Goal: Task Accomplishment & Management: Use online tool/utility

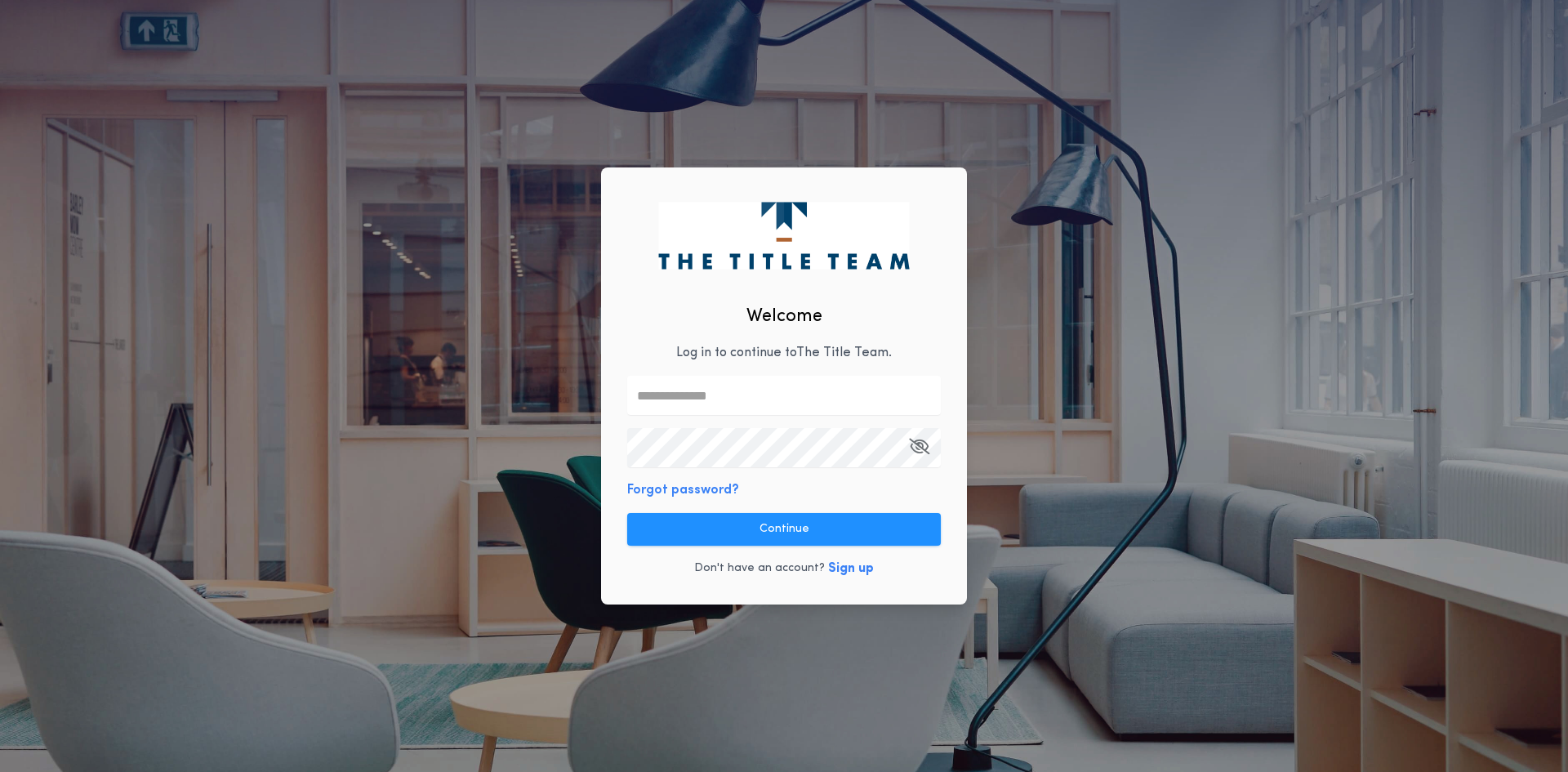
click at [680, 403] on input "text" at bounding box center [783, 395] width 313 height 39
type input "**********"
click at [624, 474] on div "**********" at bounding box center [784, 386] width 366 height 438
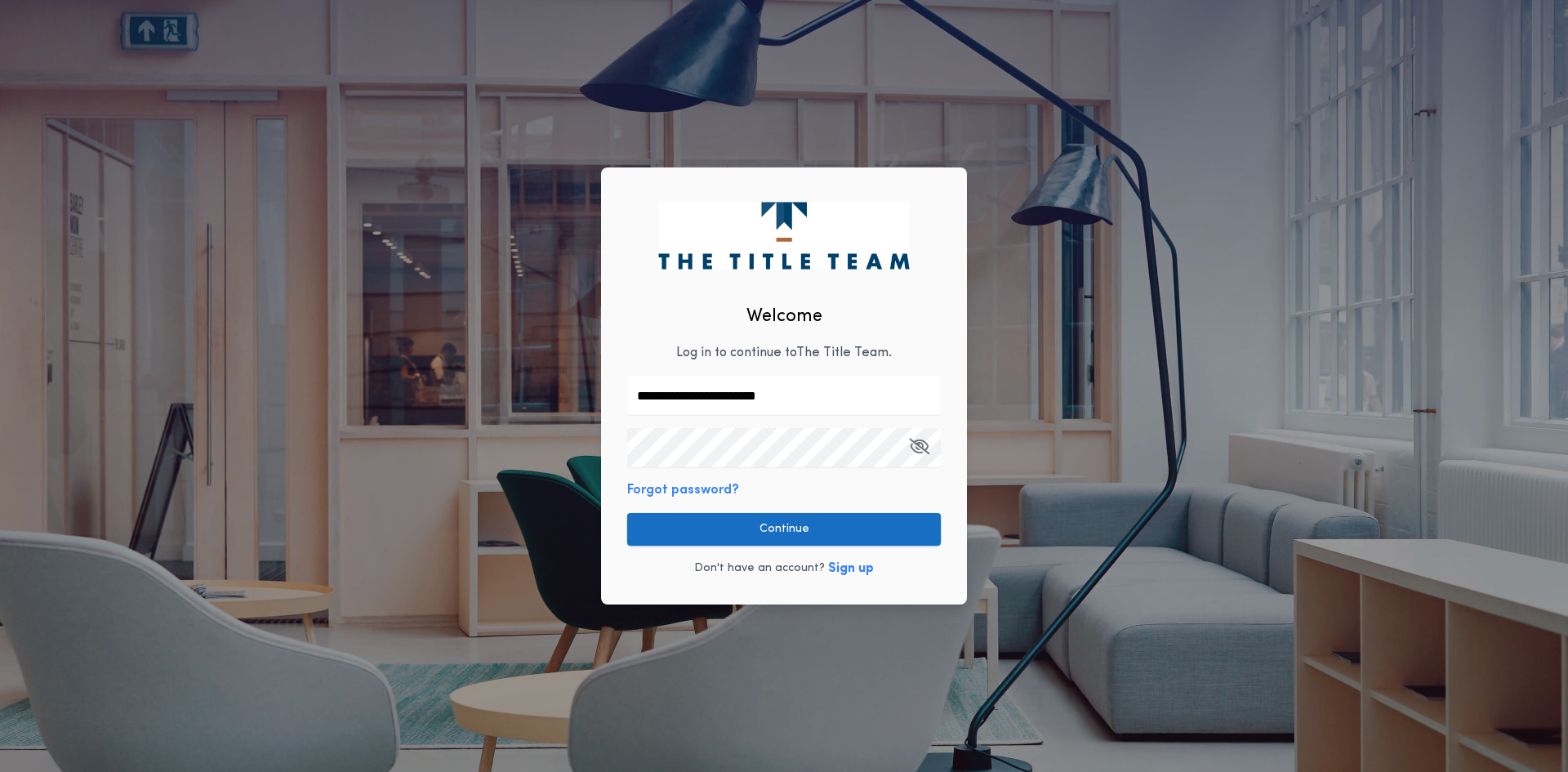
click at [689, 534] on button "Continue" at bounding box center [783, 529] width 313 height 32
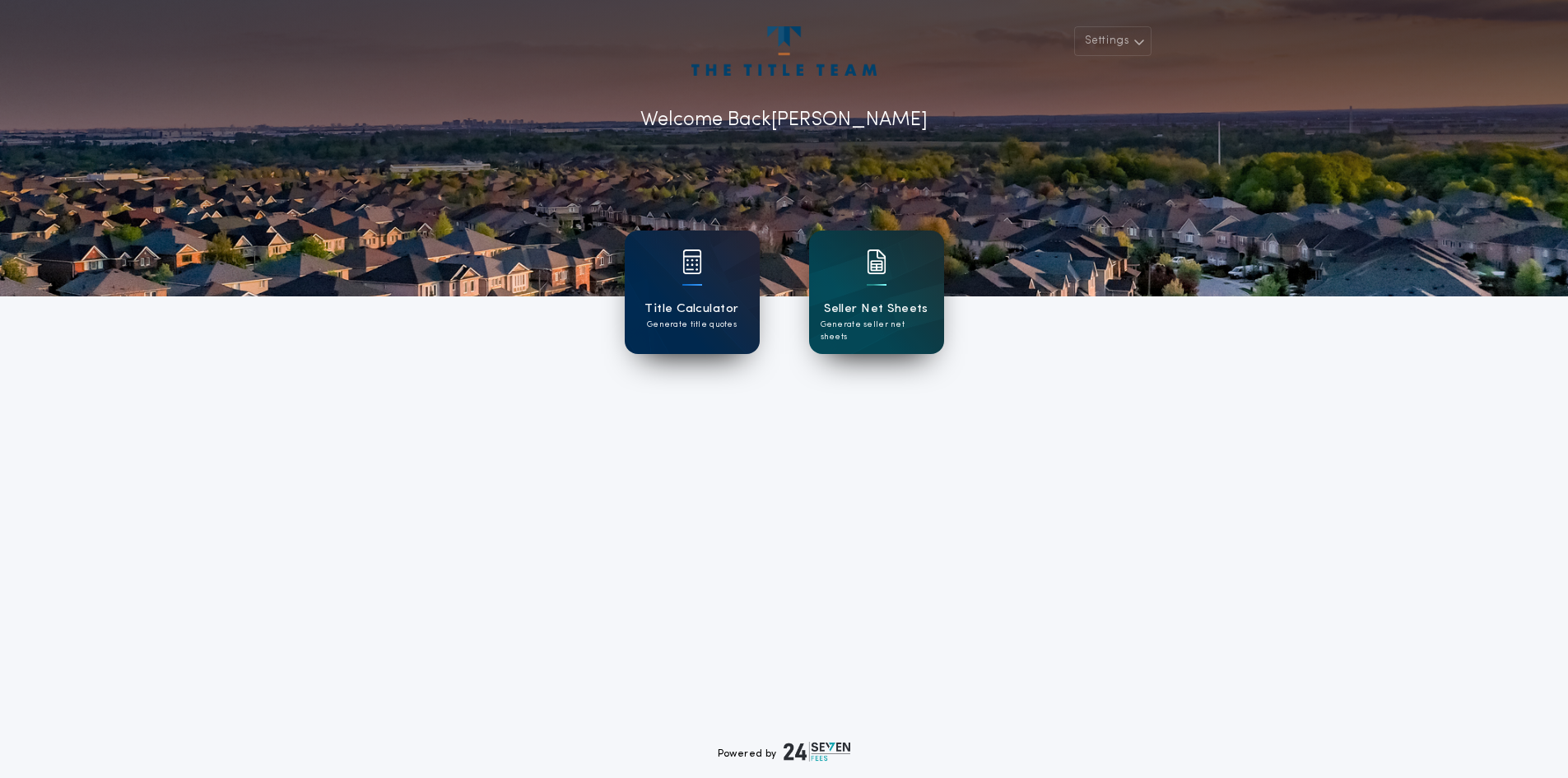
click at [701, 309] on h1 "Title Calculator" at bounding box center [691, 309] width 94 height 19
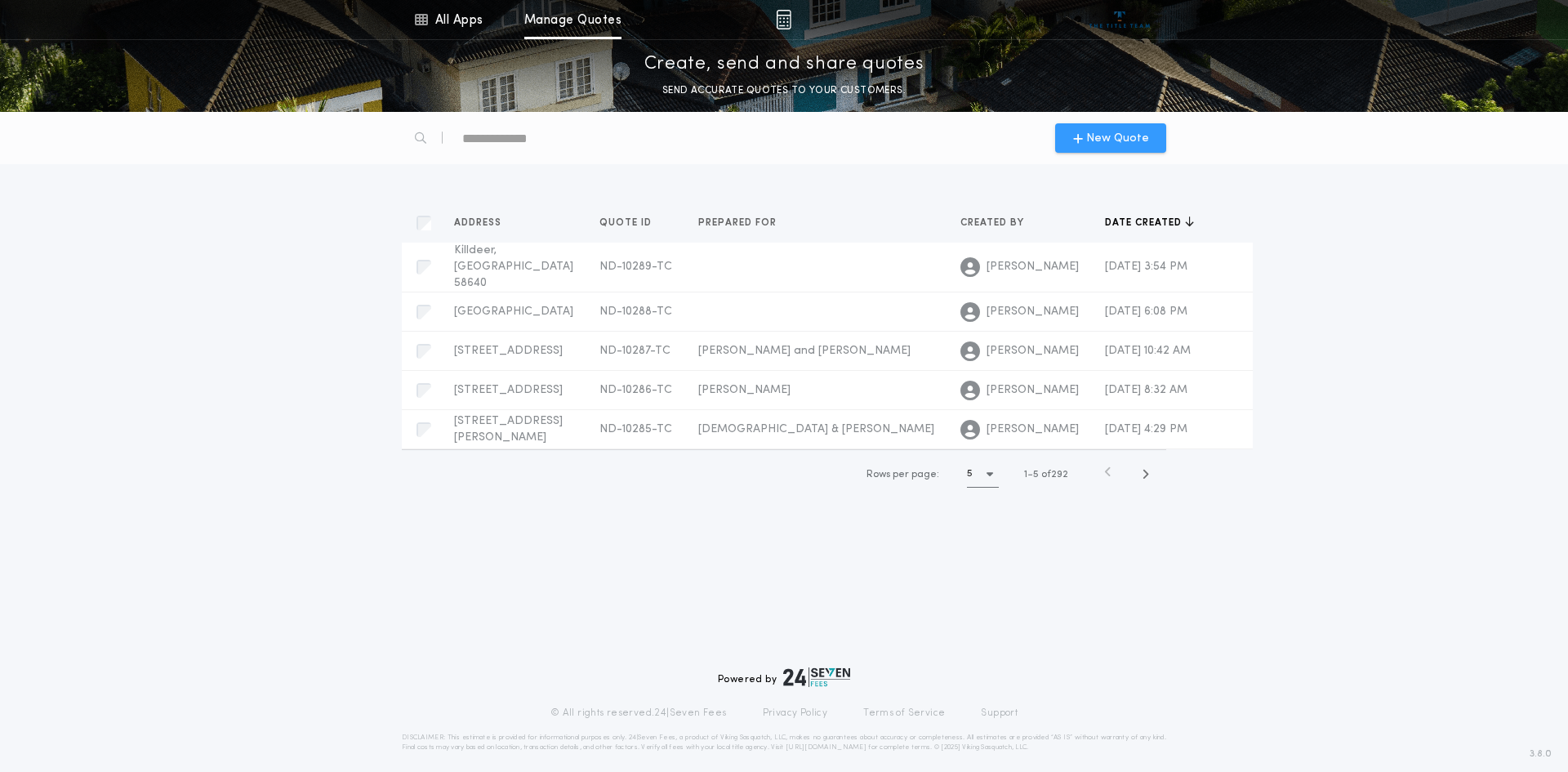
click at [1132, 136] on span "New Quote" at bounding box center [1117, 138] width 63 height 17
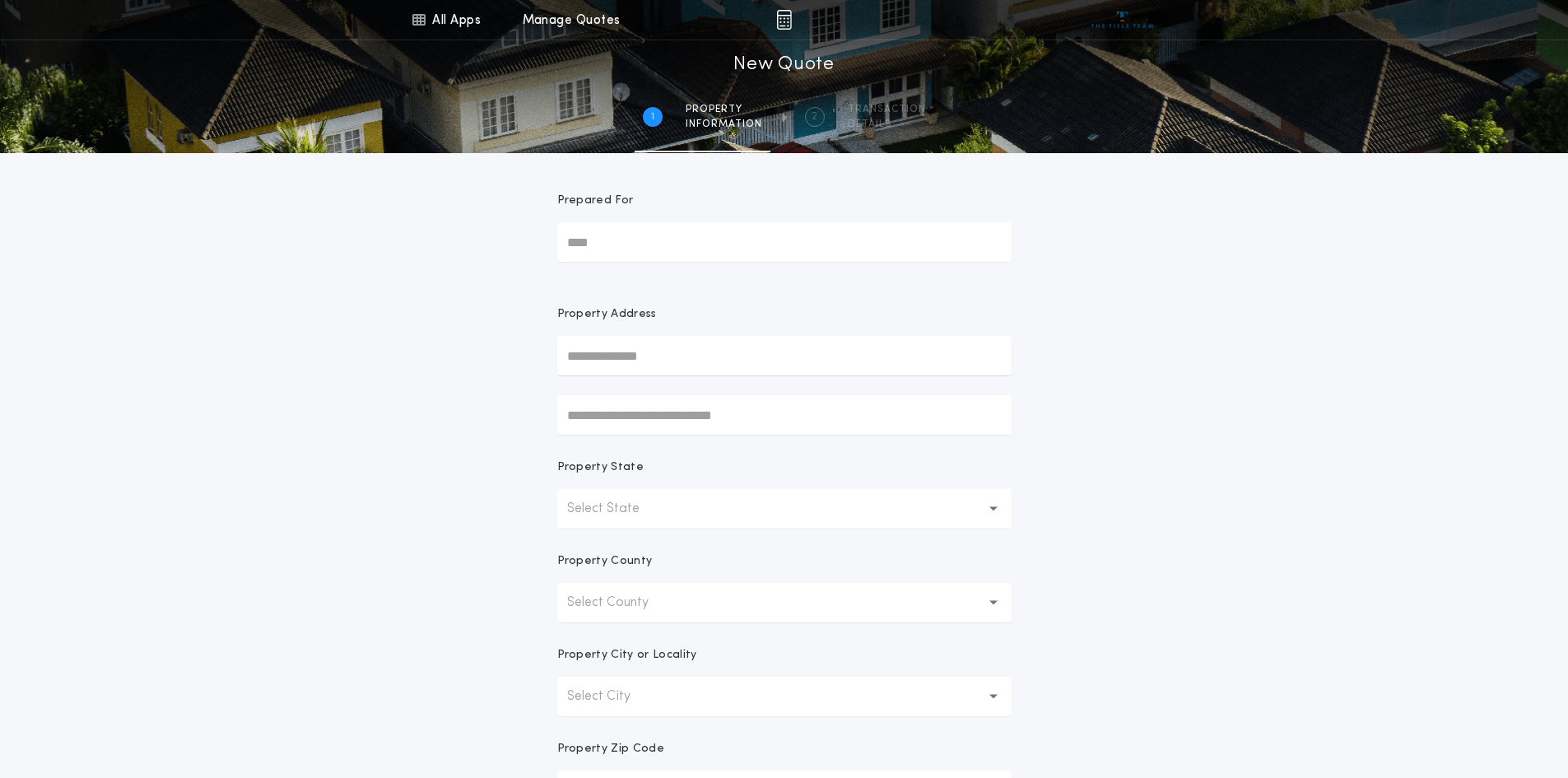
click at [727, 252] on input "Prepared For" at bounding box center [784, 241] width 454 height 39
type input "**********"
click at [728, 360] on input "text" at bounding box center [784, 355] width 454 height 39
type input "*"
type input "****"
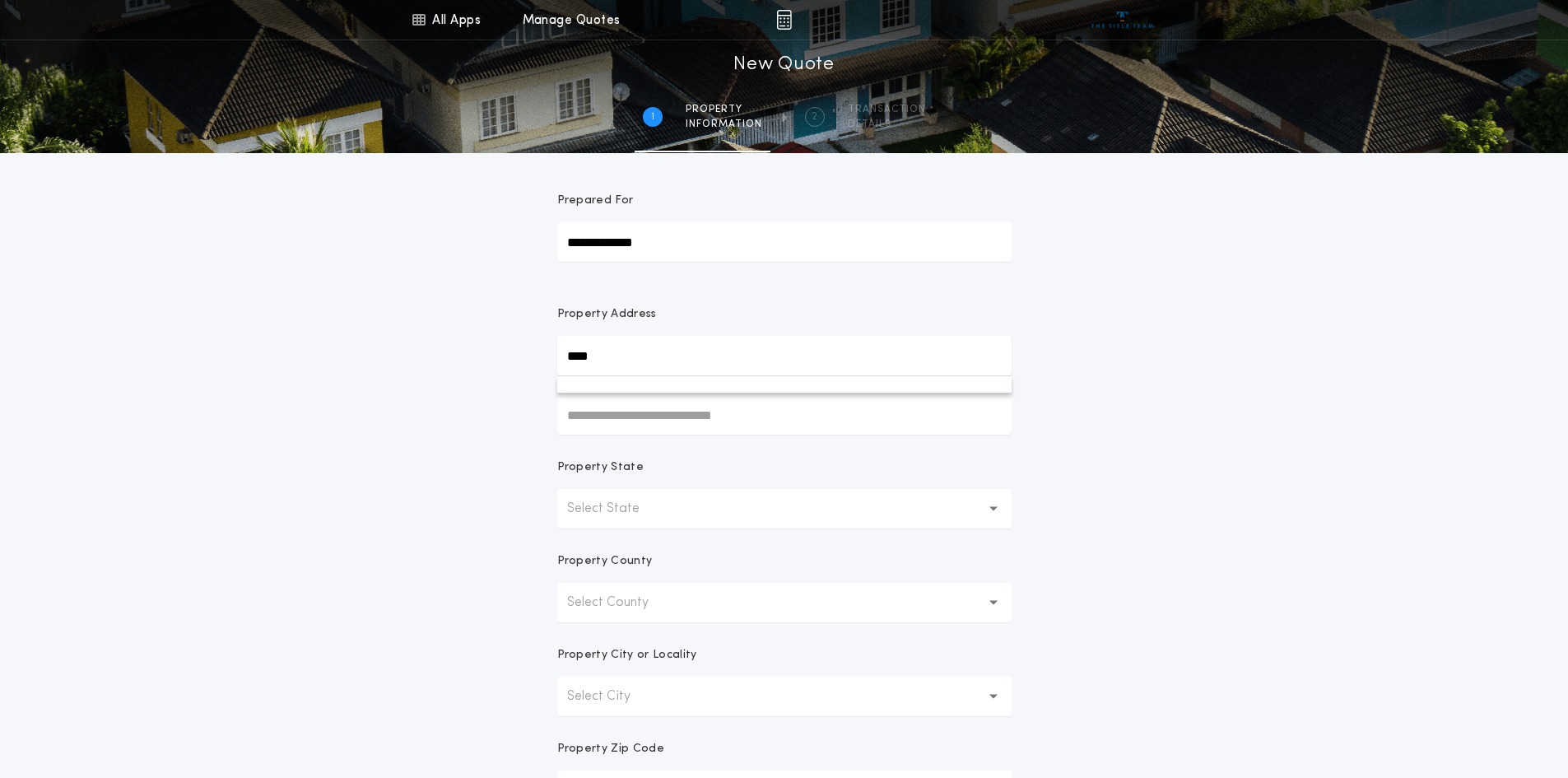
drag, startPoint x: 352, startPoint y: 479, endPoint x: 405, endPoint y: 484, distance: 53.2
click at [352, 479] on div "**********" at bounding box center [784, 470] width 1568 height 941
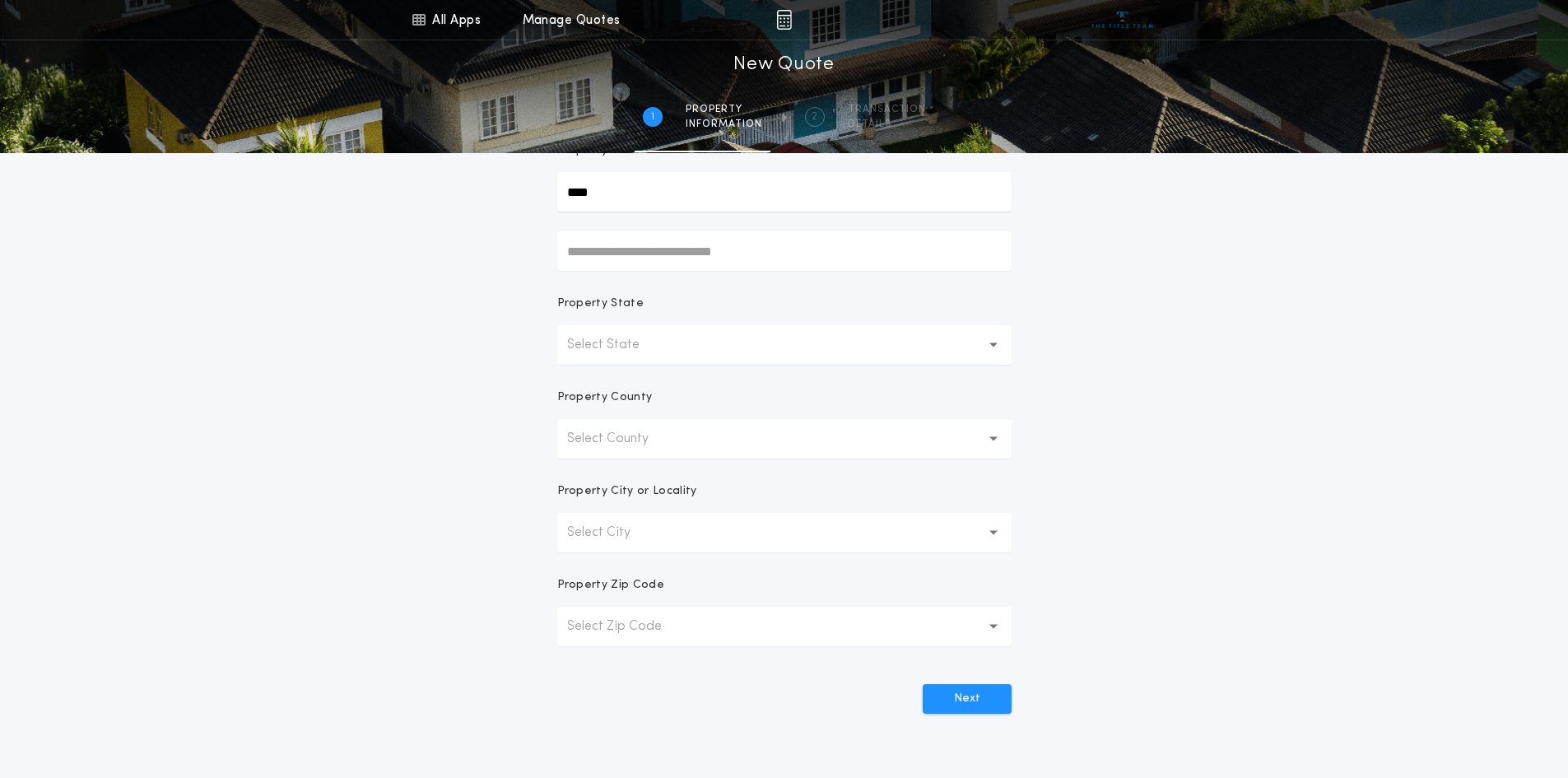
scroll to position [164, 0]
click at [659, 346] on p "Select State" at bounding box center [617, 345] width 99 height 20
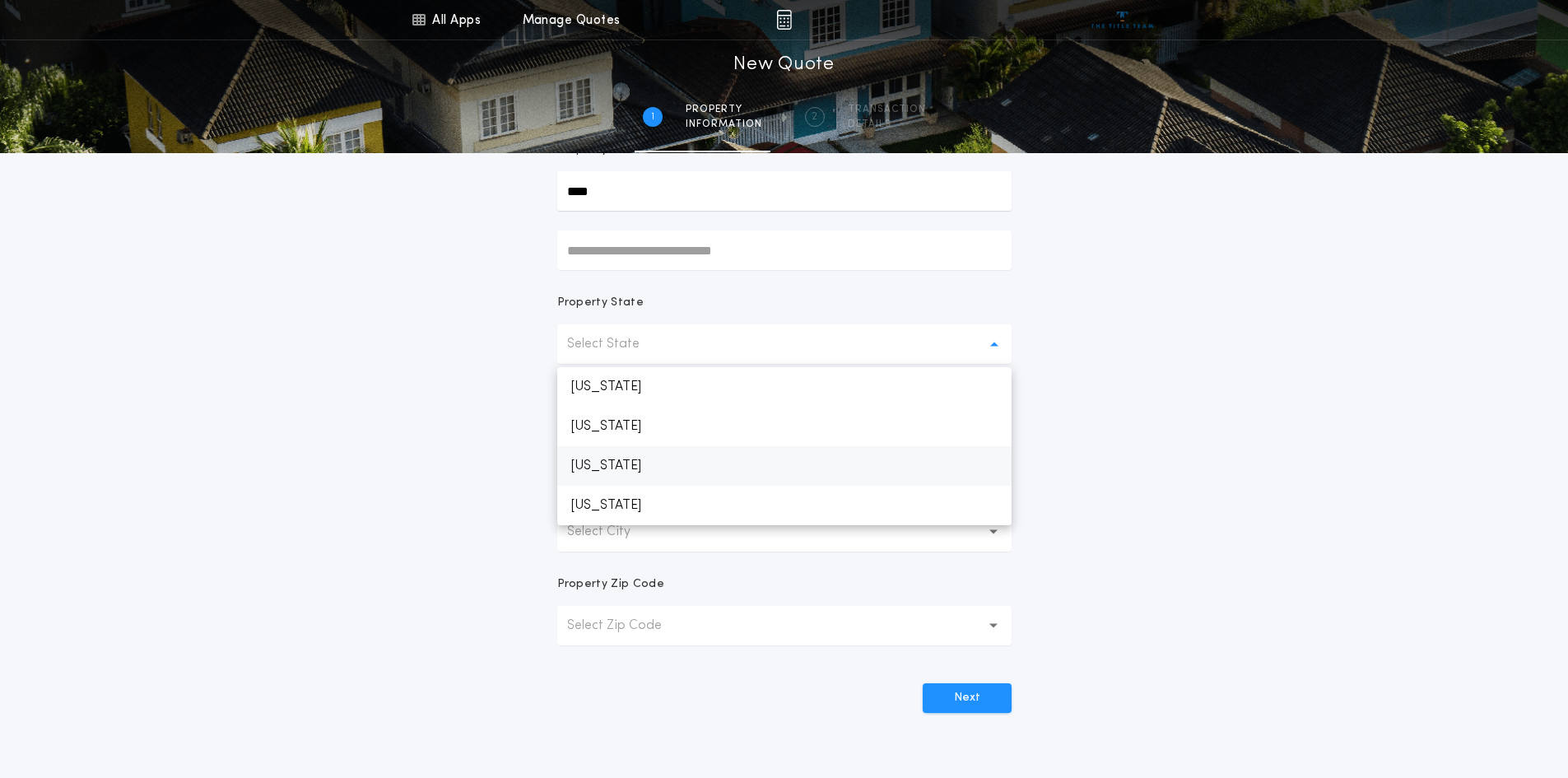
click at [624, 461] on p "[US_STATE]" at bounding box center [784, 465] width 454 height 39
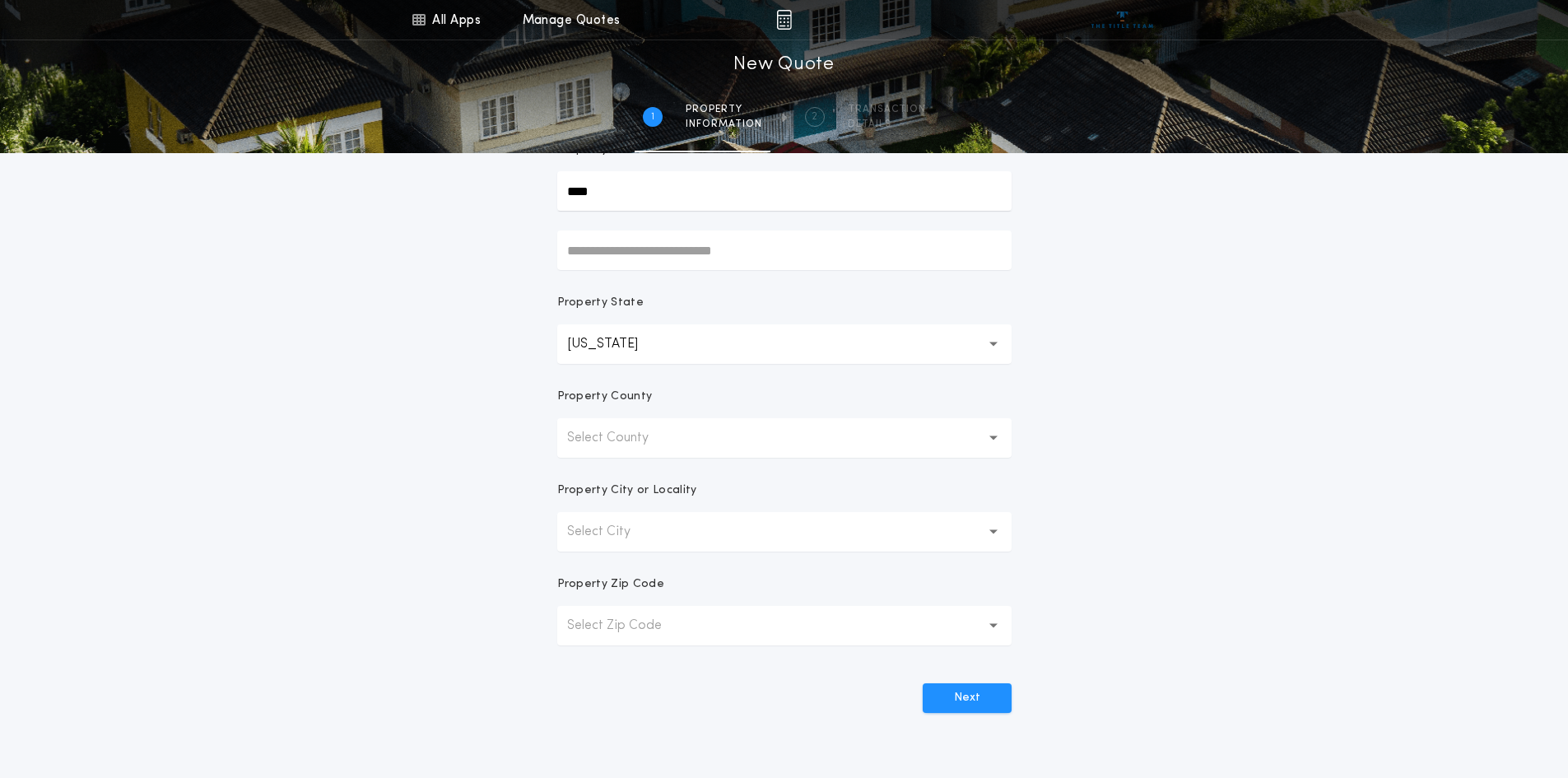
click at [651, 443] on p "Select County" at bounding box center [621, 438] width 108 height 20
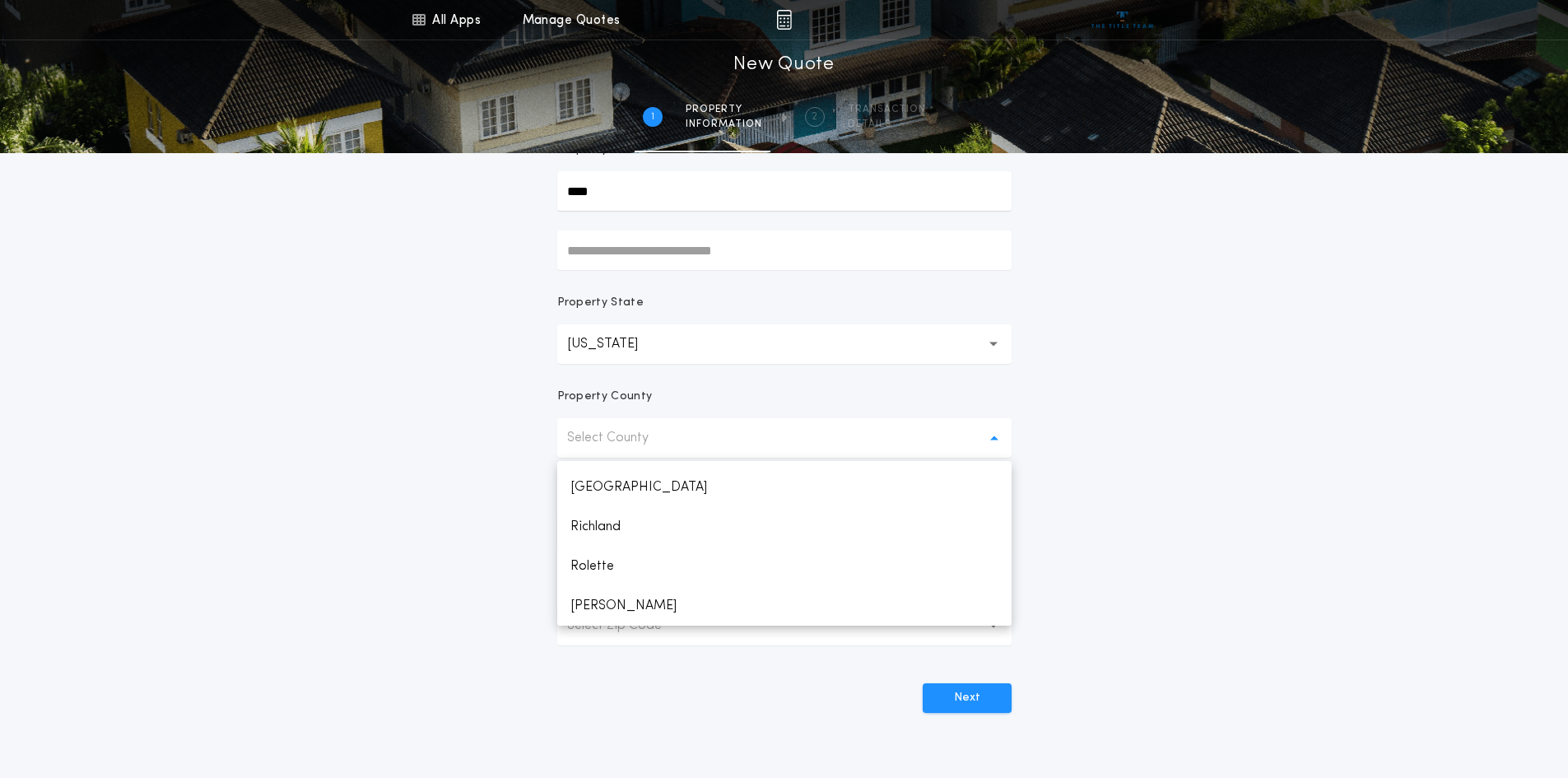
scroll to position [1614, 0]
click at [593, 603] on p "[PERSON_NAME]" at bounding box center [784, 605] width 454 height 39
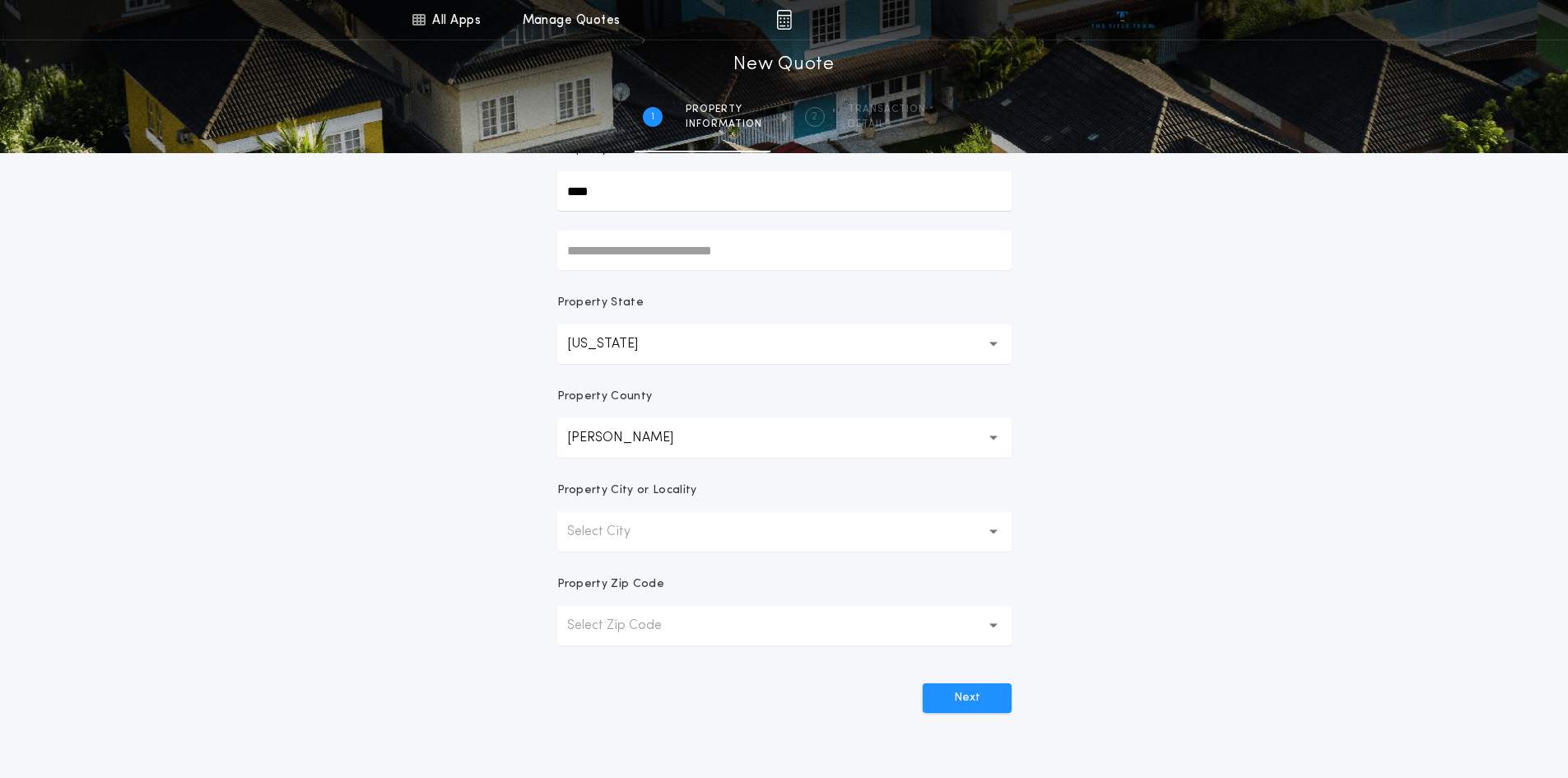
click at [632, 542] on button "Select City" at bounding box center [784, 532] width 454 height 39
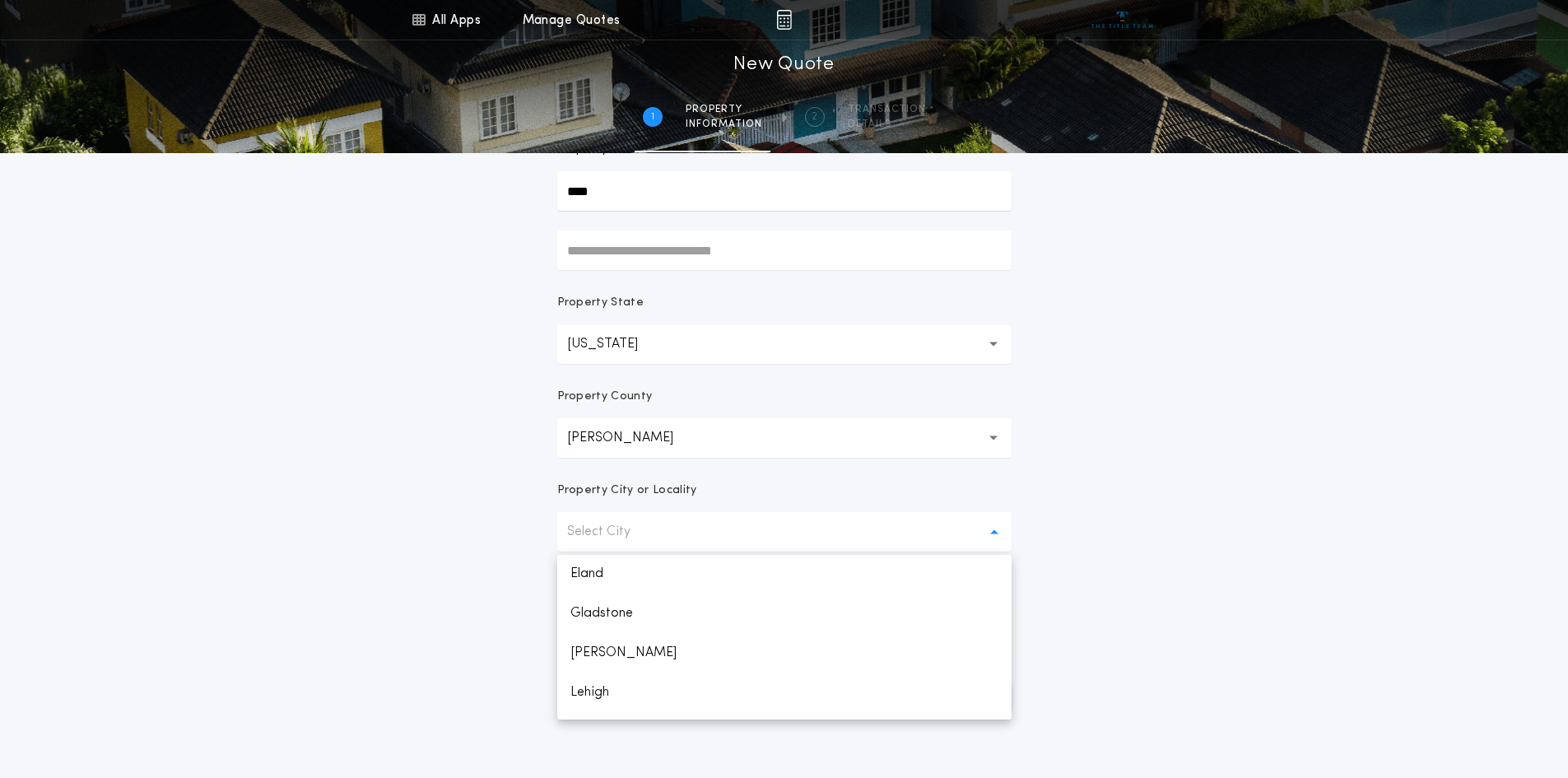
scroll to position [164, 0]
click at [484, 553] on div "**********" at bounding box center [784, 306] width 1568 height 941
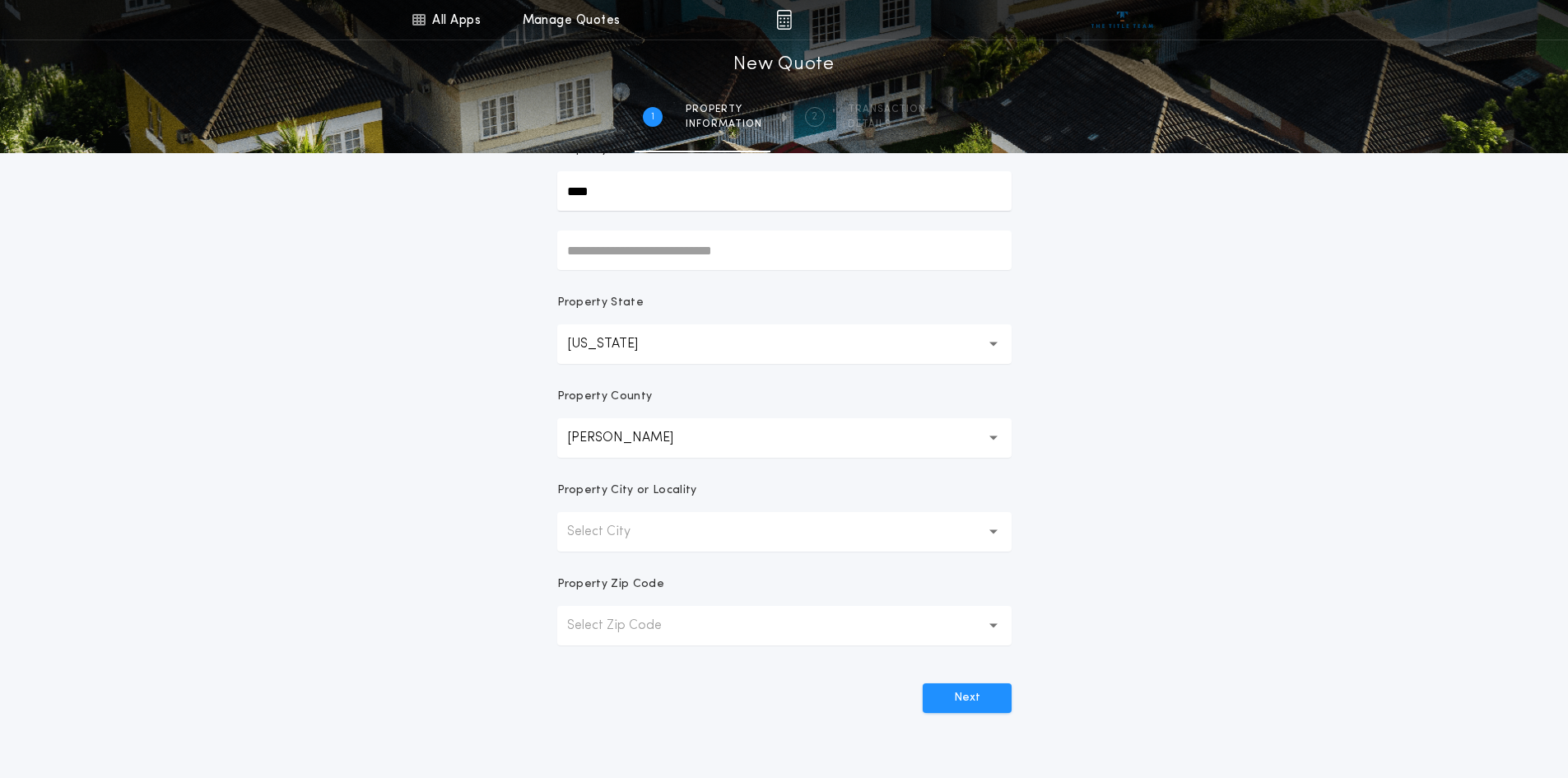
click at [599, 621] on p "Select Zip Code" at bounding box center [628, 626] width 121 height 20
click at [608, 670] on p "No data available" at bounding box center [784, 668] width 454 height 39
click at [632, 539] on p "Select City" at bounding box center [612, 532] width 90 height 20
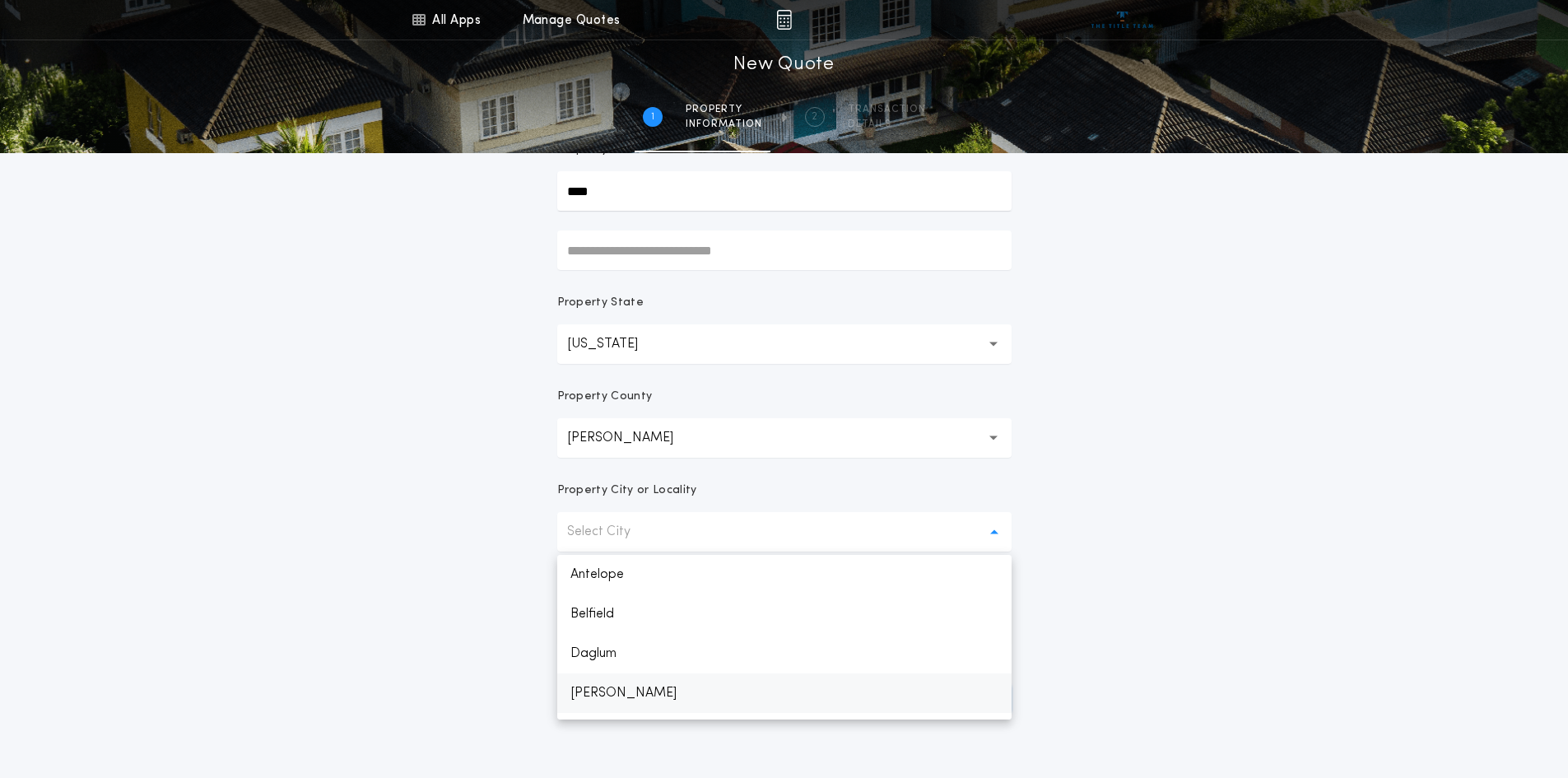
click at [608, 690] on p "[PERSON_NAME]" at bounding box center [784, 692] width 454 height 39
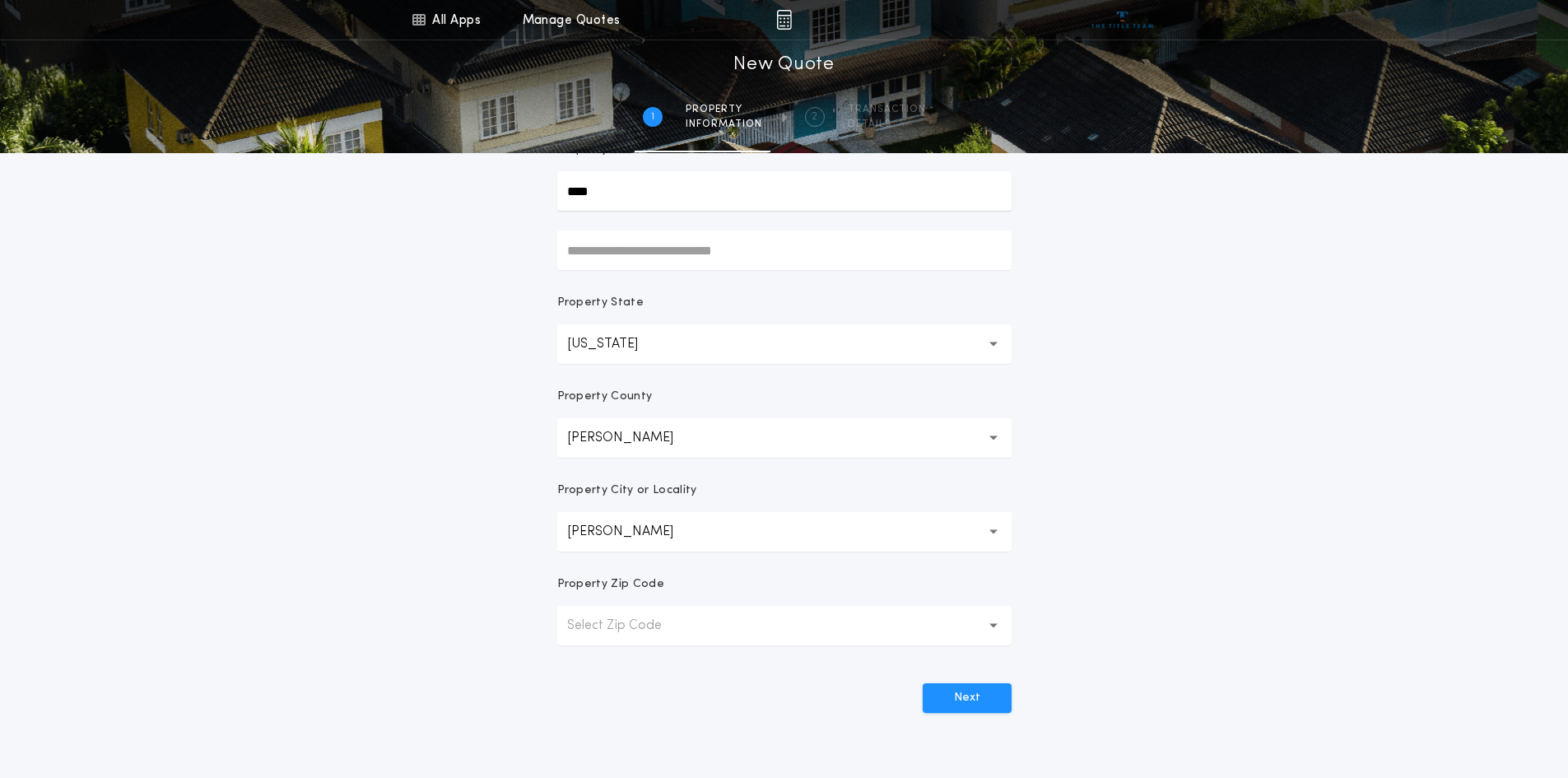
click at [930, 638] on button "Select Zip Code" at bounding box center [784, 625] width 454 height 39
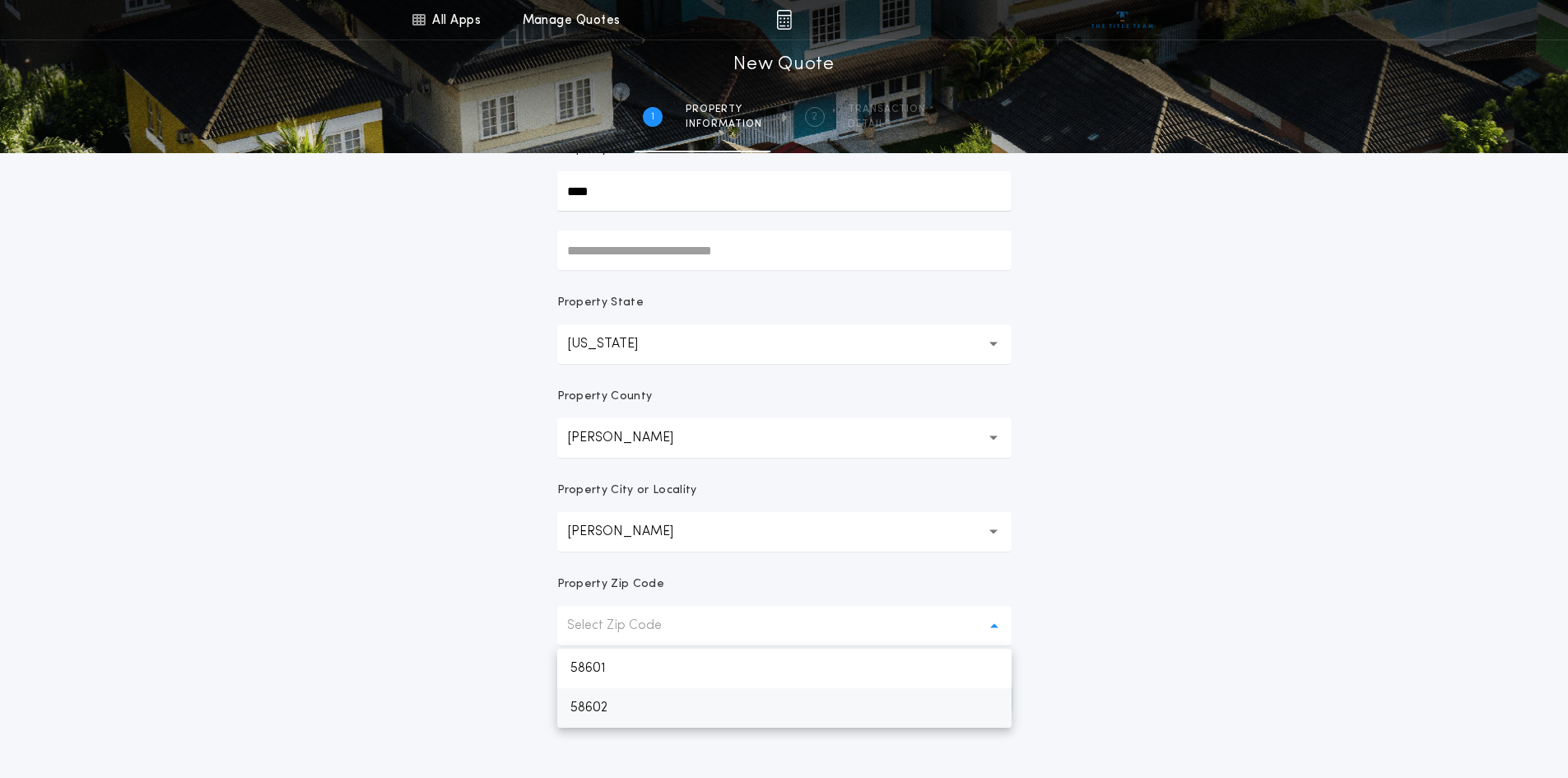
click at [624, 666] on p "58601" at bounding box center [784, 668] width 454 height 39
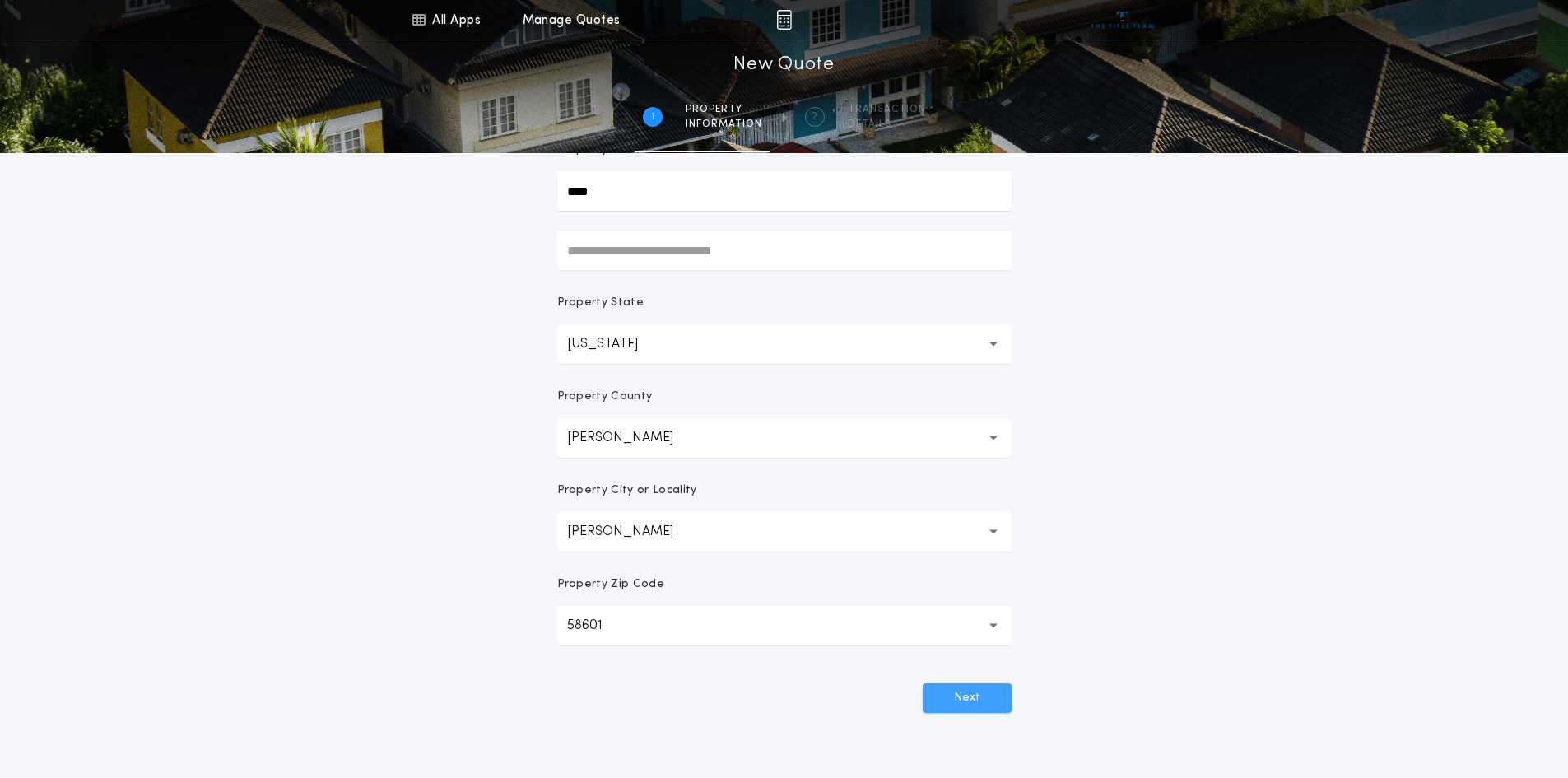
click at [956, 700] on button "Next" at bounding box center [967, 698] width 89 height 29
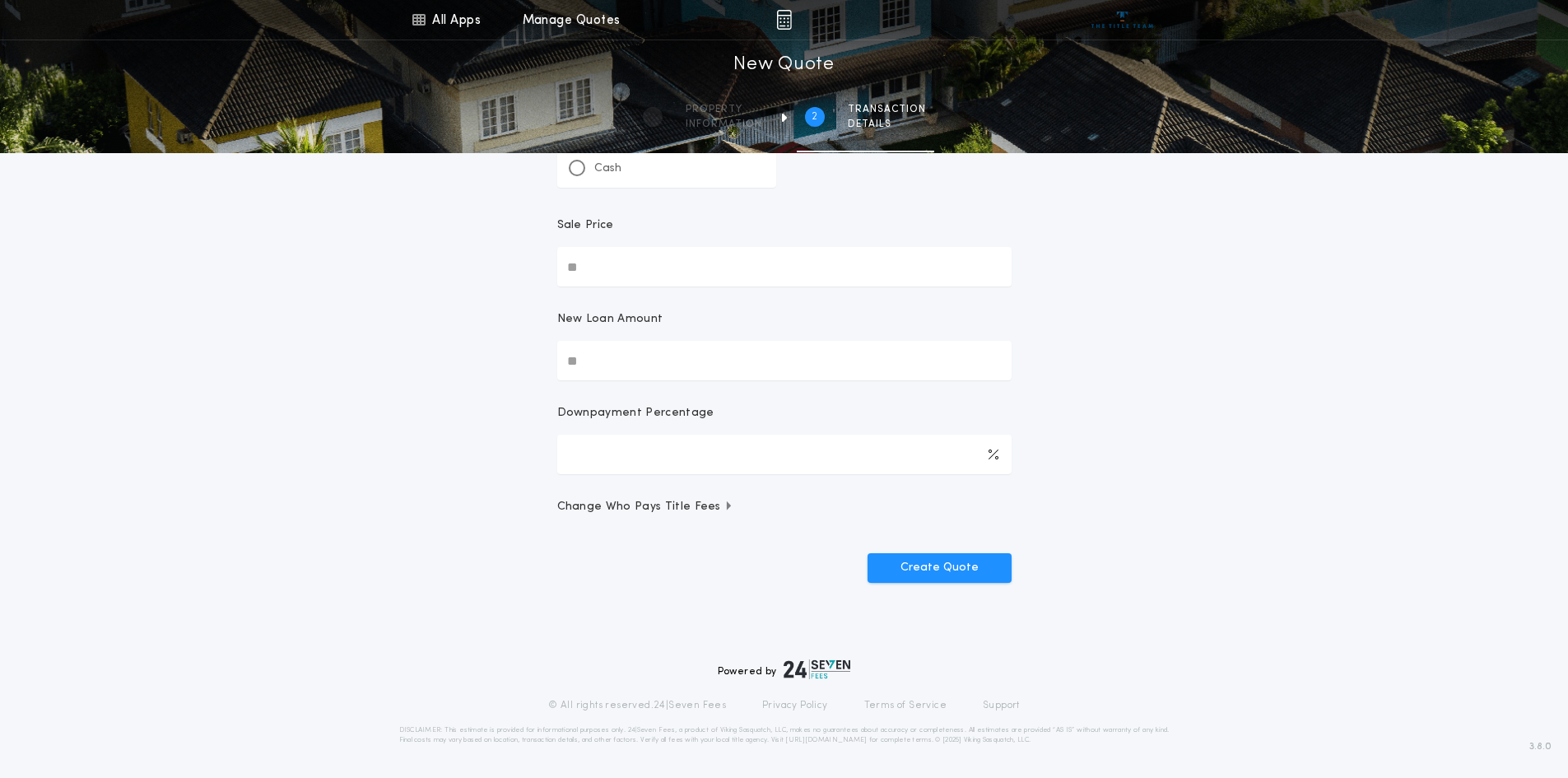
scroll to position [0, 0]
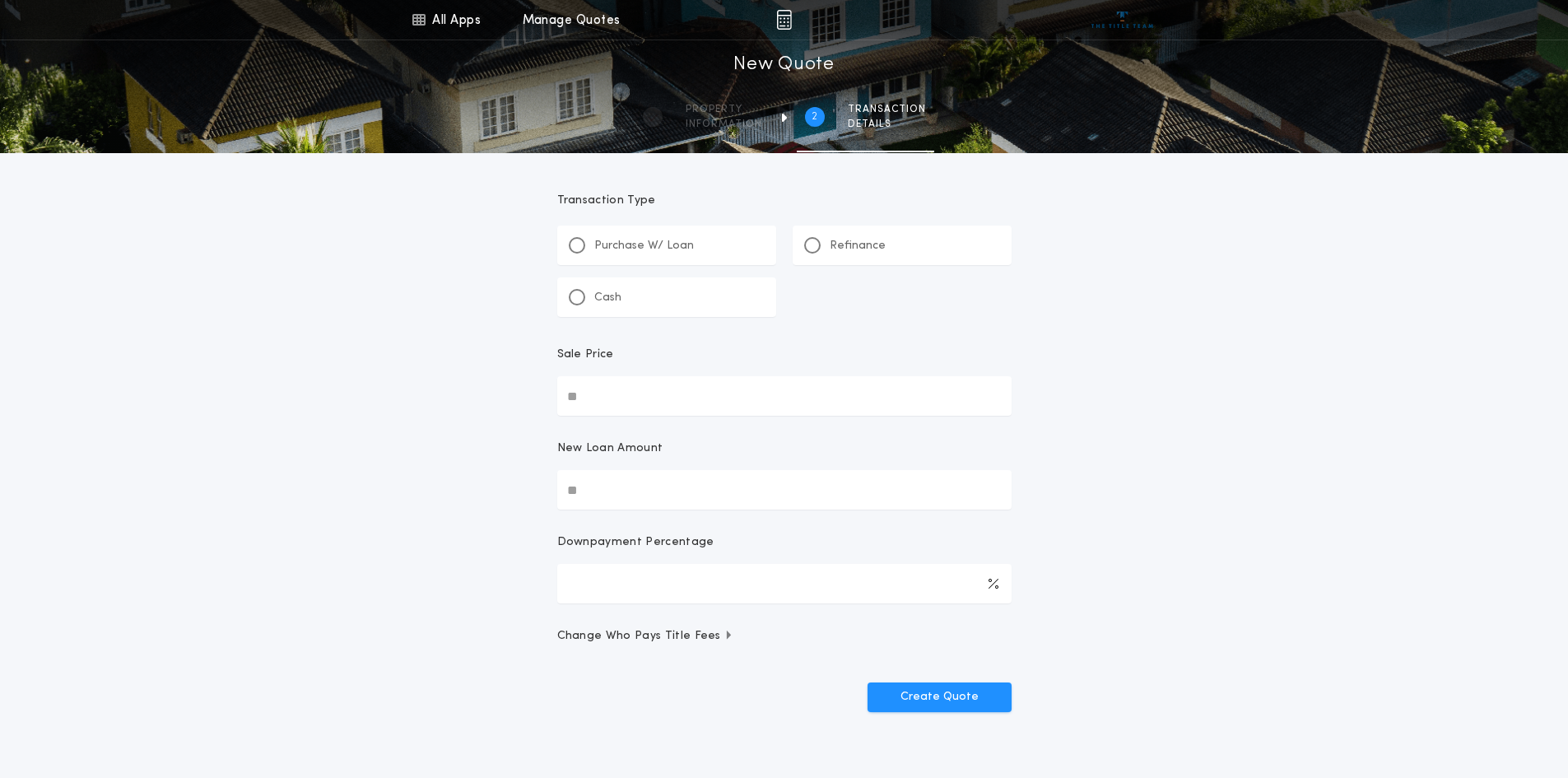
click at [879, 241] on p "Refinance" at bounding box center [857, 246] width 56 height 17
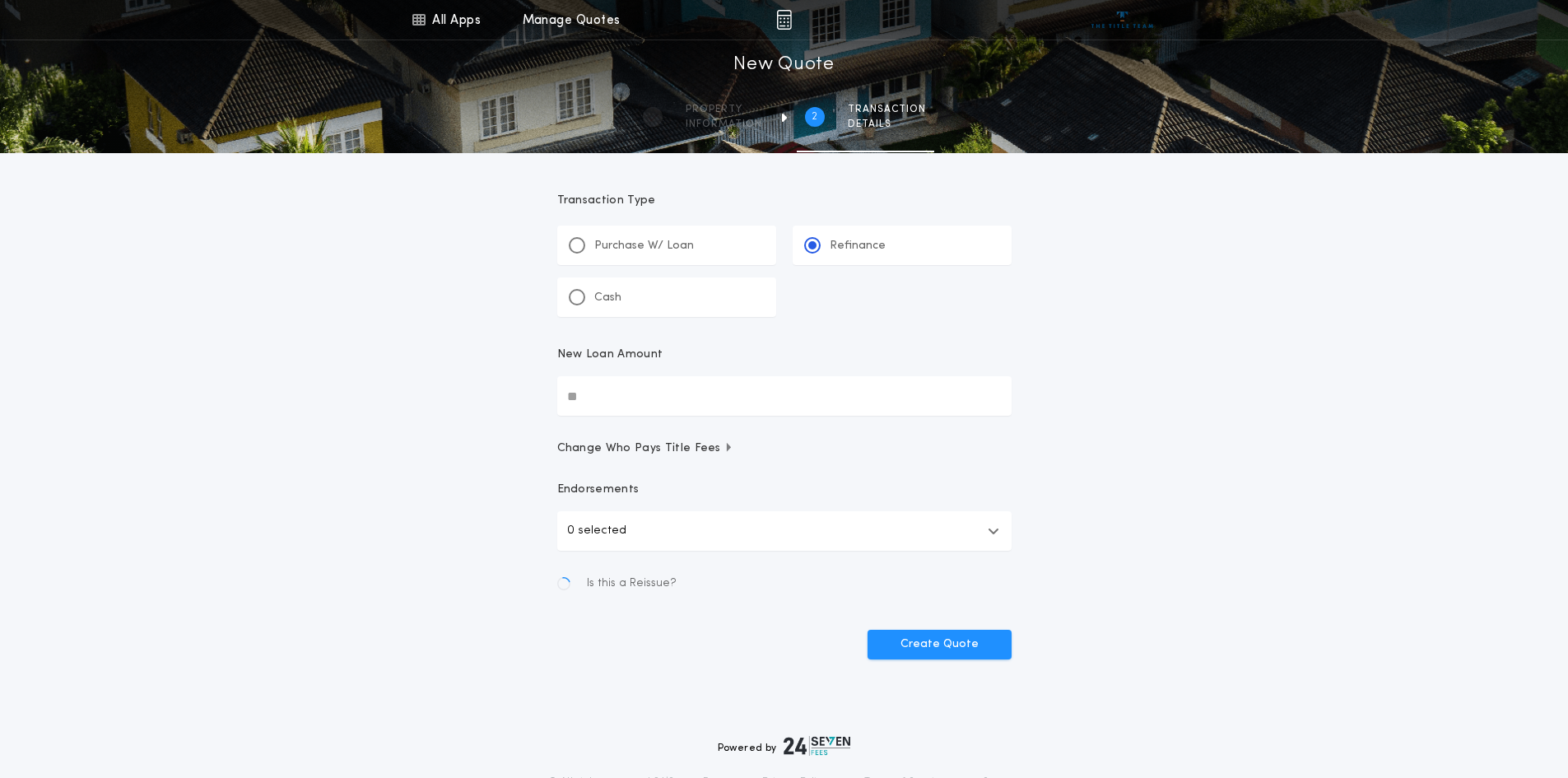
click at [640, 396] on input "New Loan Amount" at bounding box center [784, 396] width 454 height 39
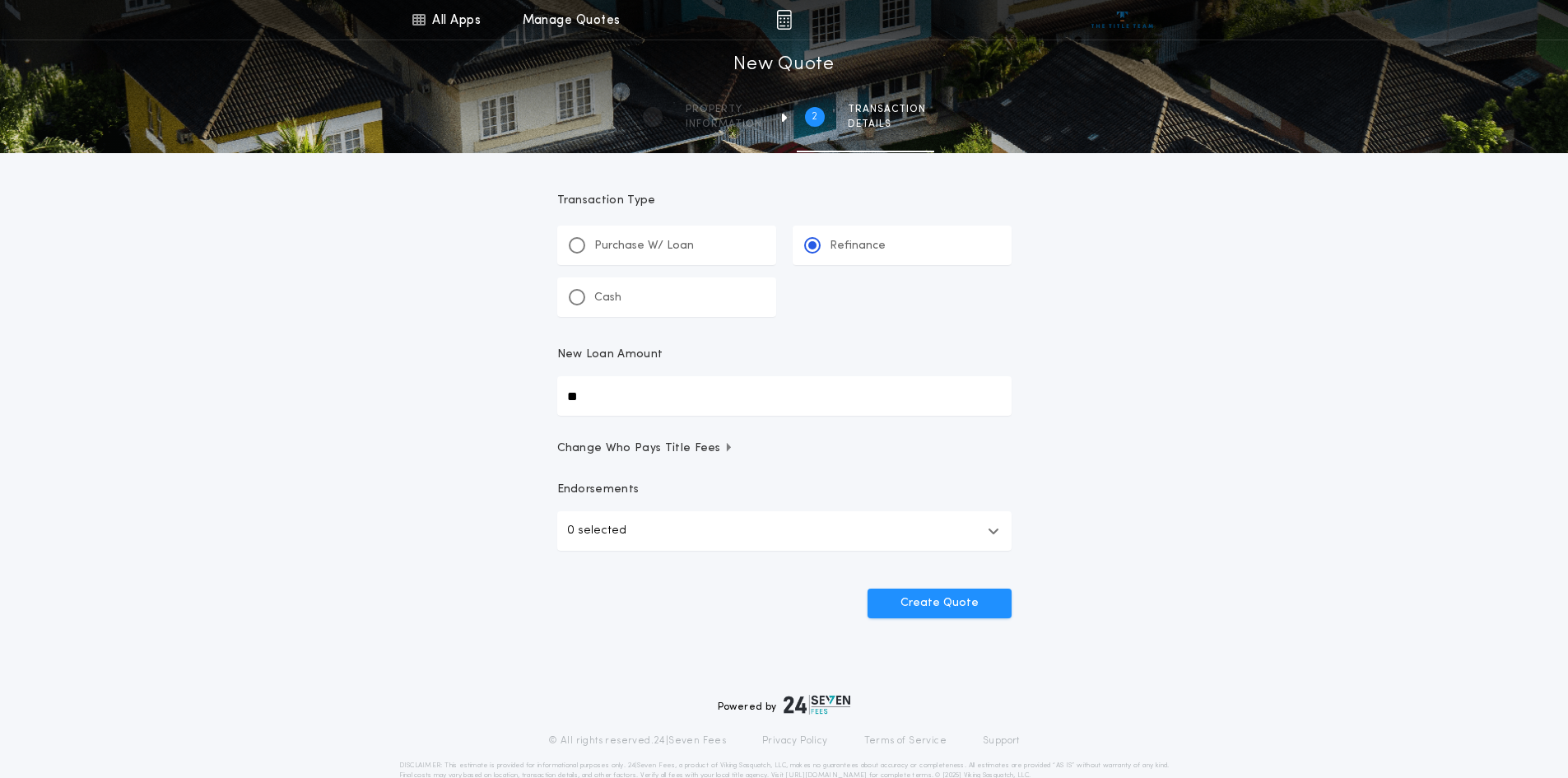
drag, startPoint x: 604, startPoint y: 402, endPoint x: 546, endPoint y: 398, distance: 58.1
click at [546, 398] on form "Transaction Type ********* Purchase W/ Loan Refinance Cash New Loan Amount ** C…" at bounding box center [784, 386] width 494 height 465
type input "**********"
click at [744, 530] on button "0 selected" at bounding box center [784, 531] width 454 height 39
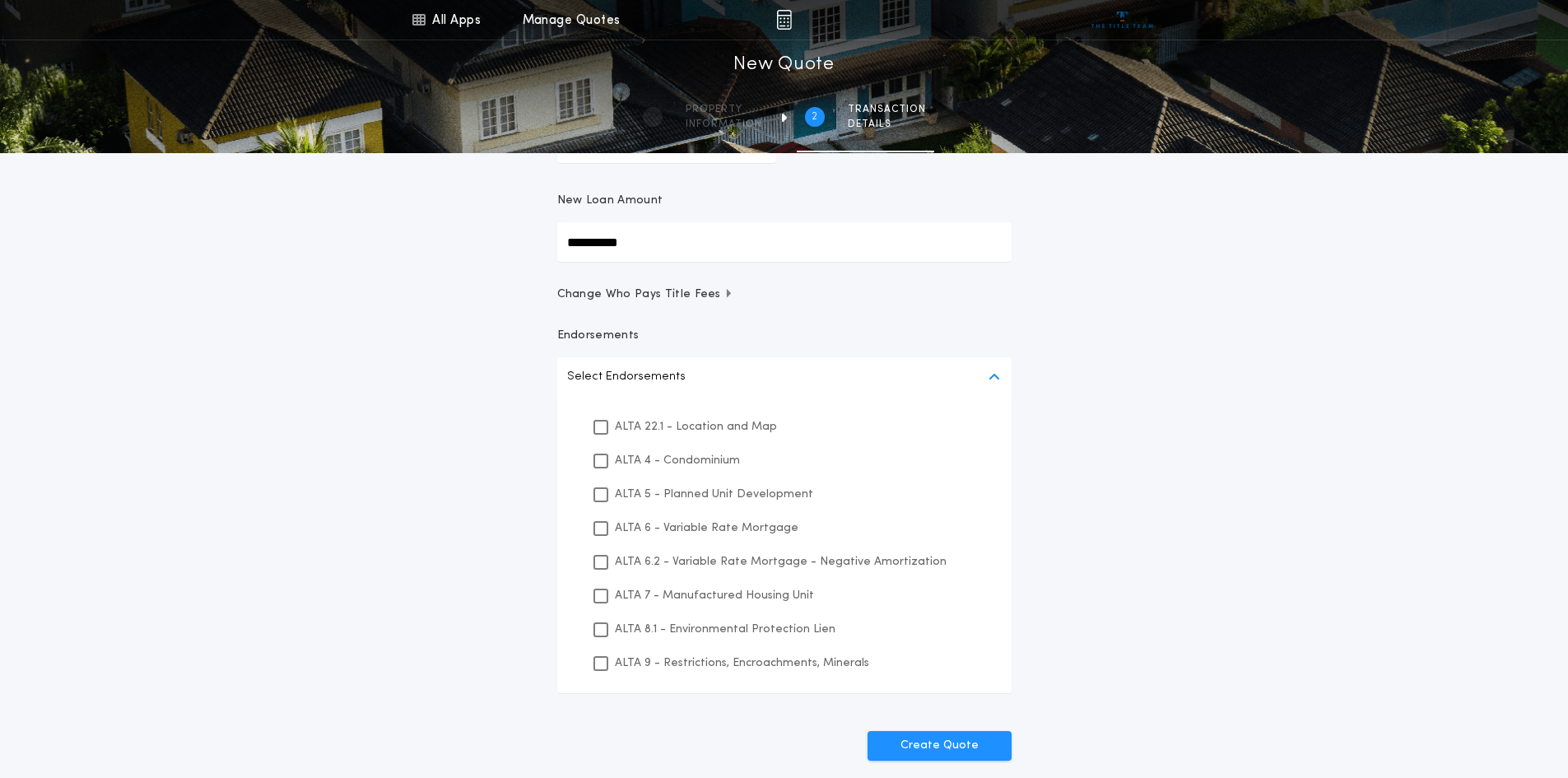
scroll to position [164, 0]
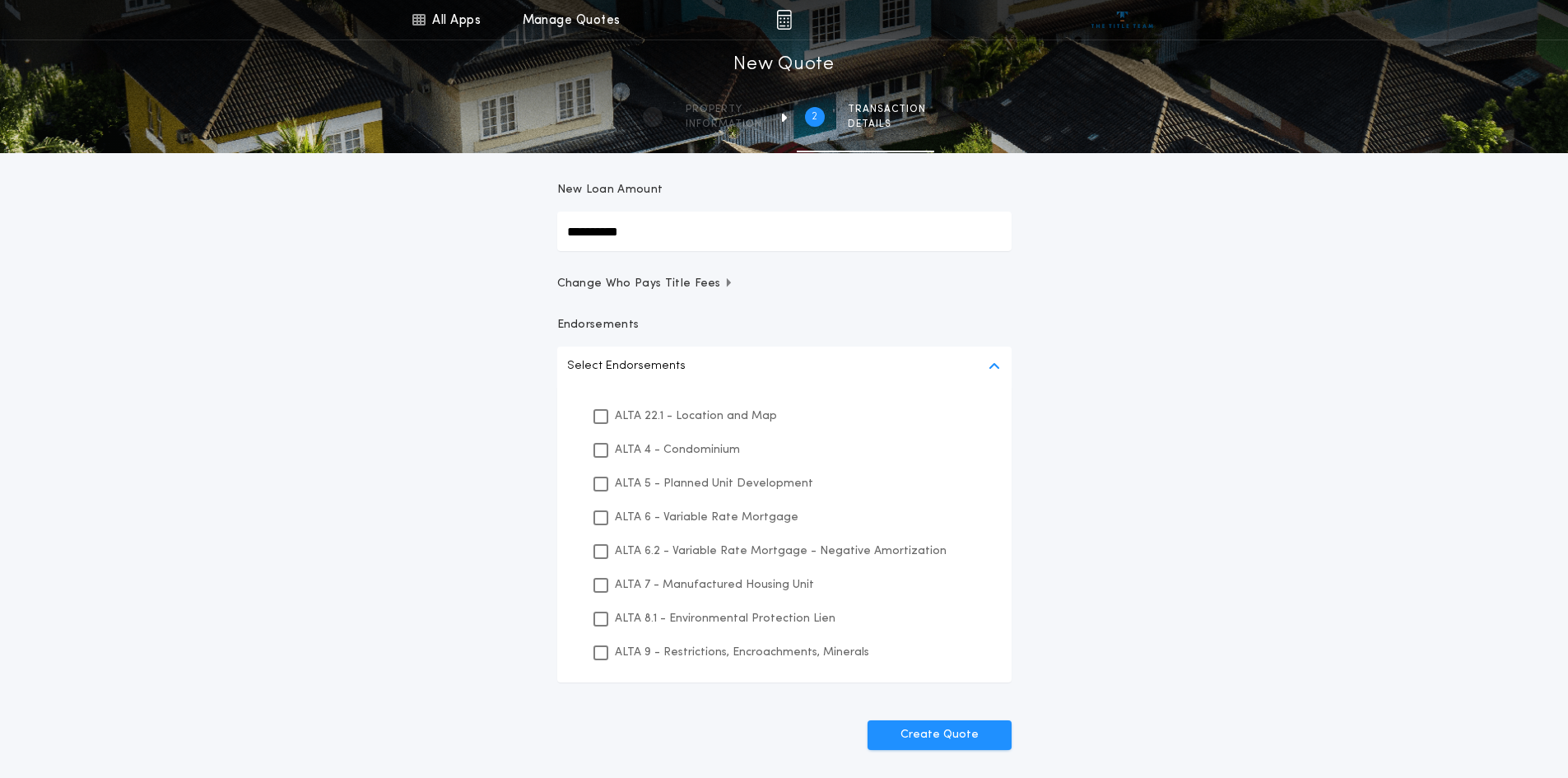
click at [605, 376] on button "Select Endorsements" at bounding box center [784, 366] width 454 height 39
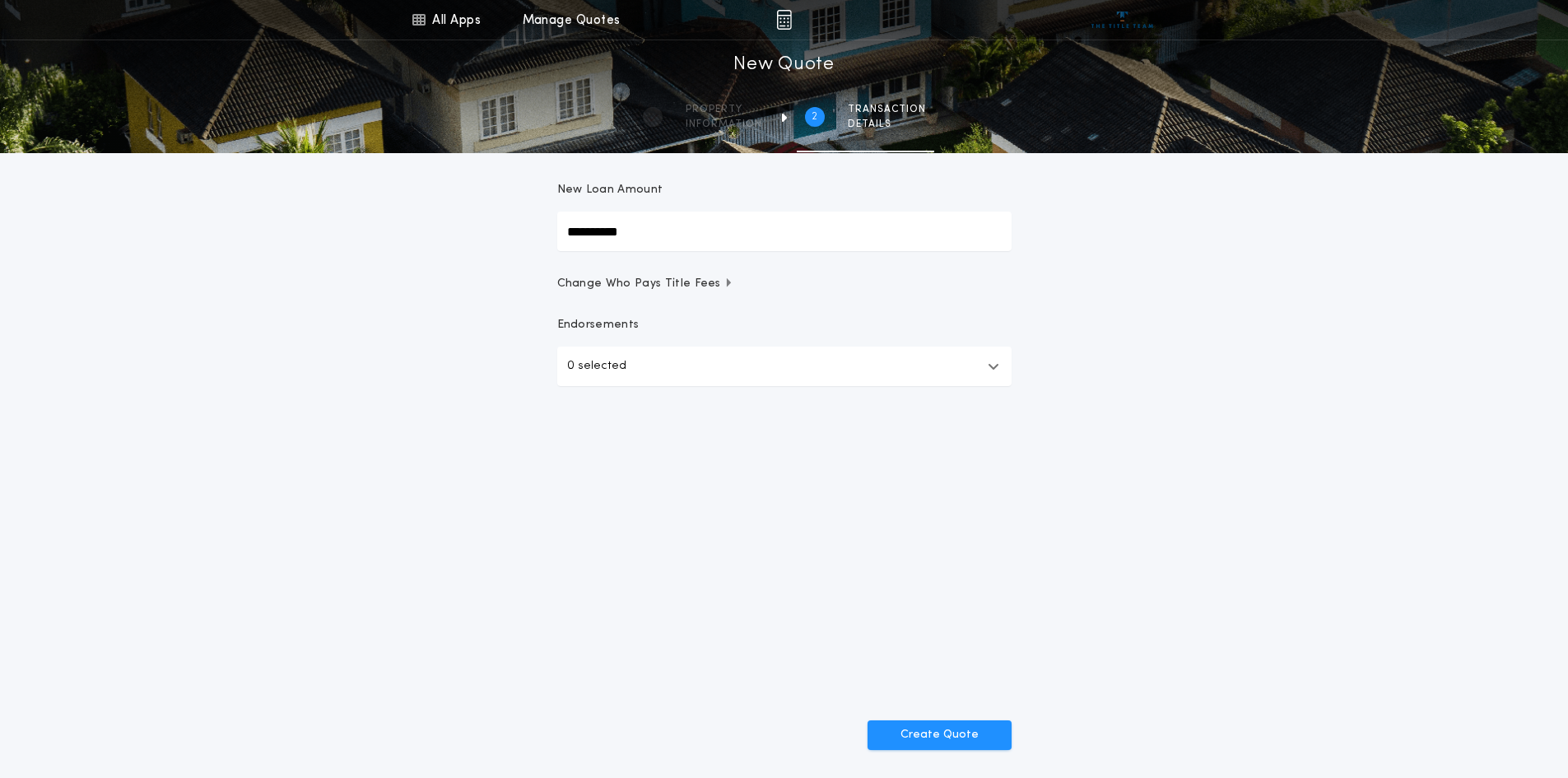
scroll to position [35, 0]
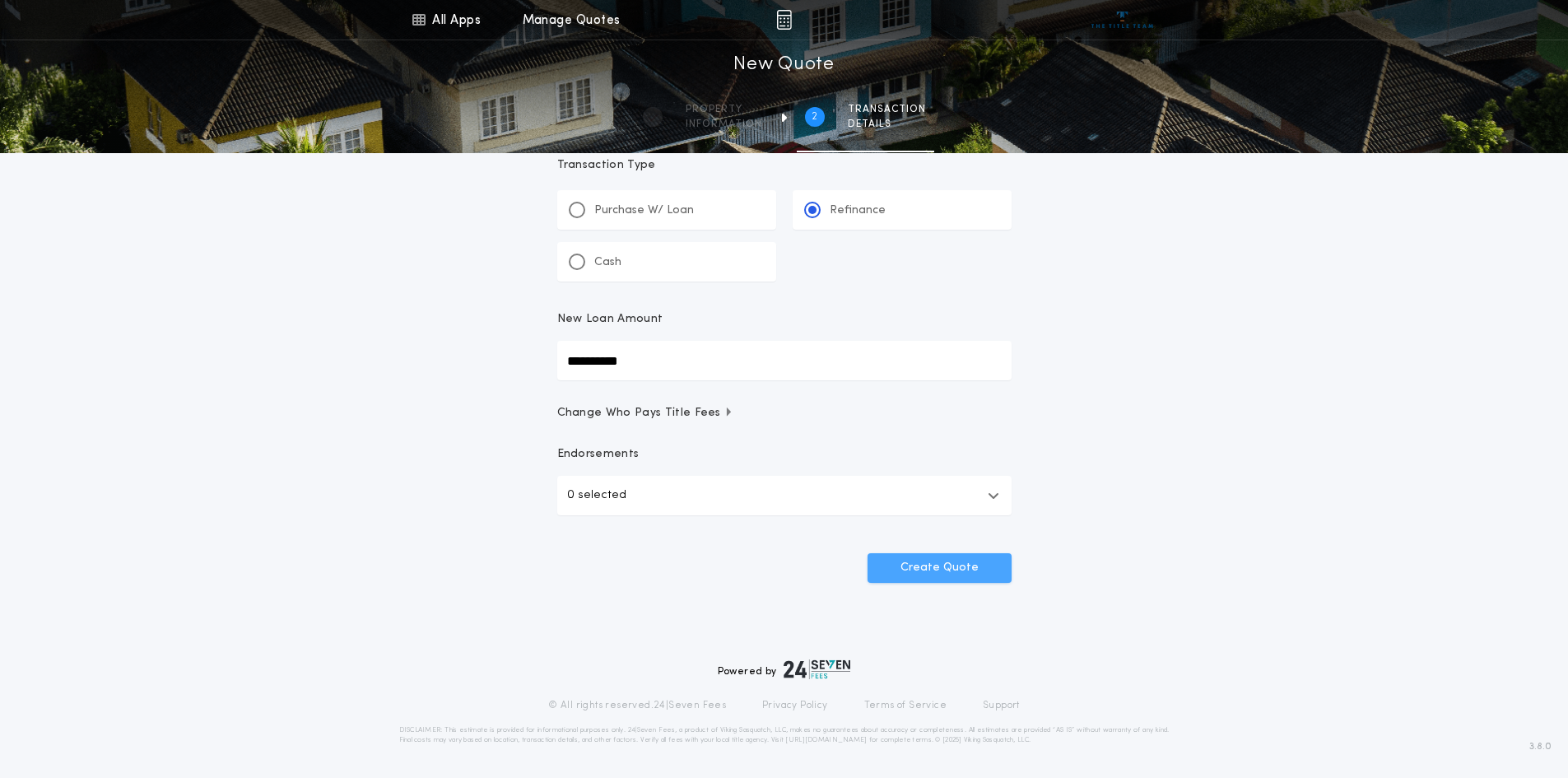
click at [931, 568] on button "Create Quote" at bounding box center [939, 568] width 144 height 29
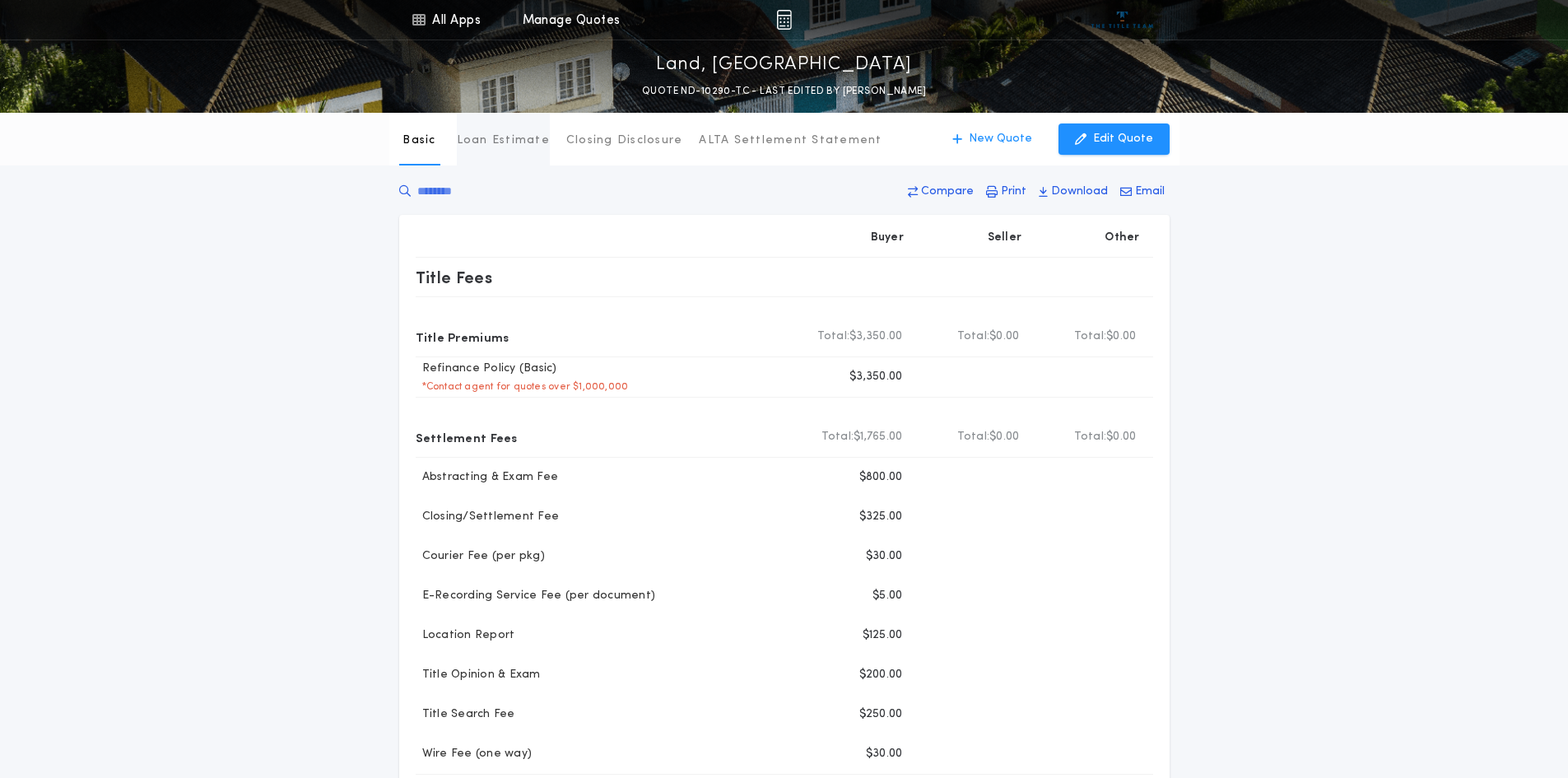
click at [503, 143] on p "Loan Estimate" at bounding box center [503, 141] width 93 height 17
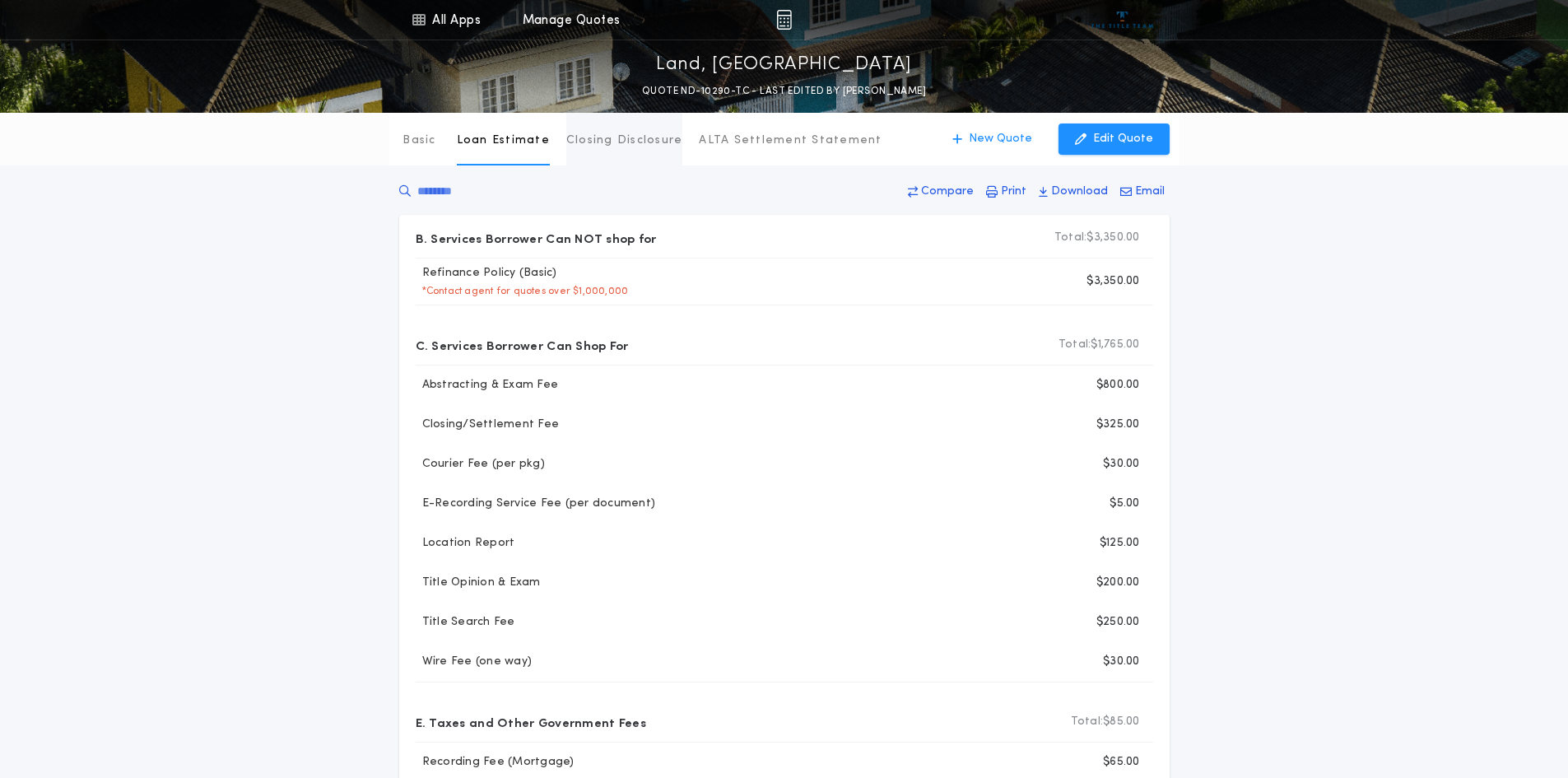
click at [643, 135] on p "Closing Disclosure" at bounding box center [624, 141] width 116 height 17
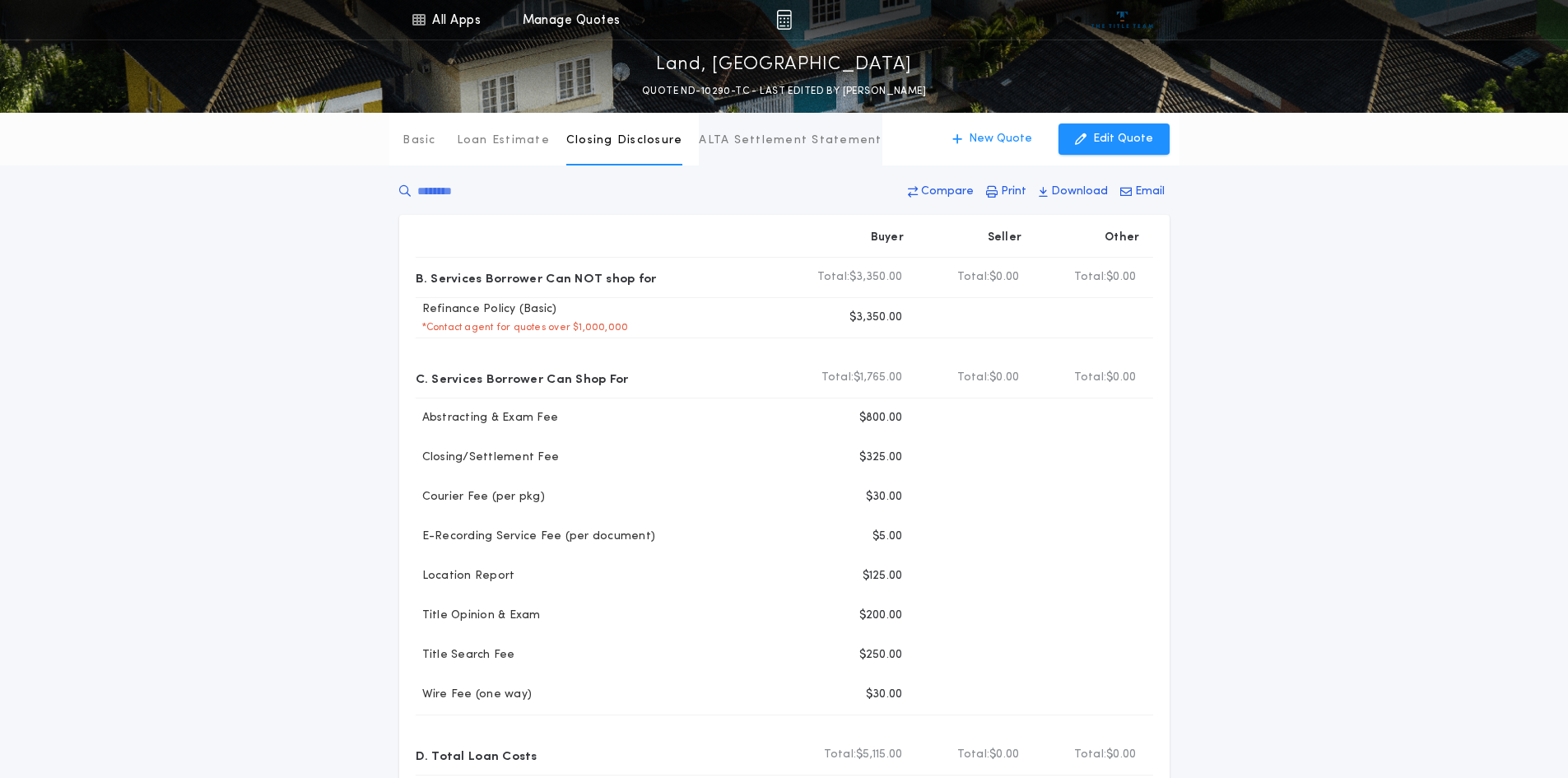
click at [776, 137] on p "ALTA Settlement Statement" at bounding box center [790, 141] width 183 height 17
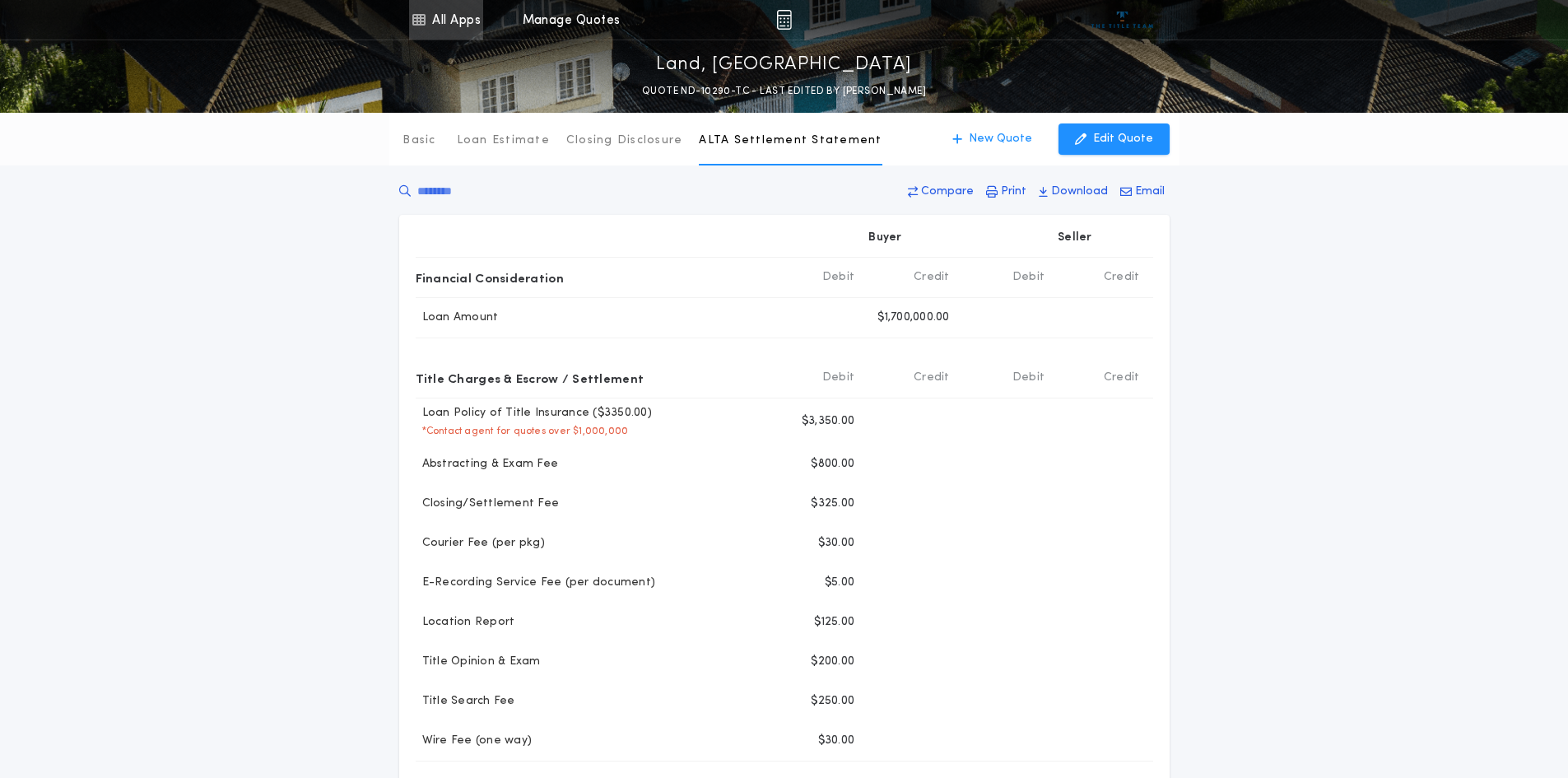
click at [452, 24] on link "All Apps" at bounding box center [446, 19] width 74 height 39
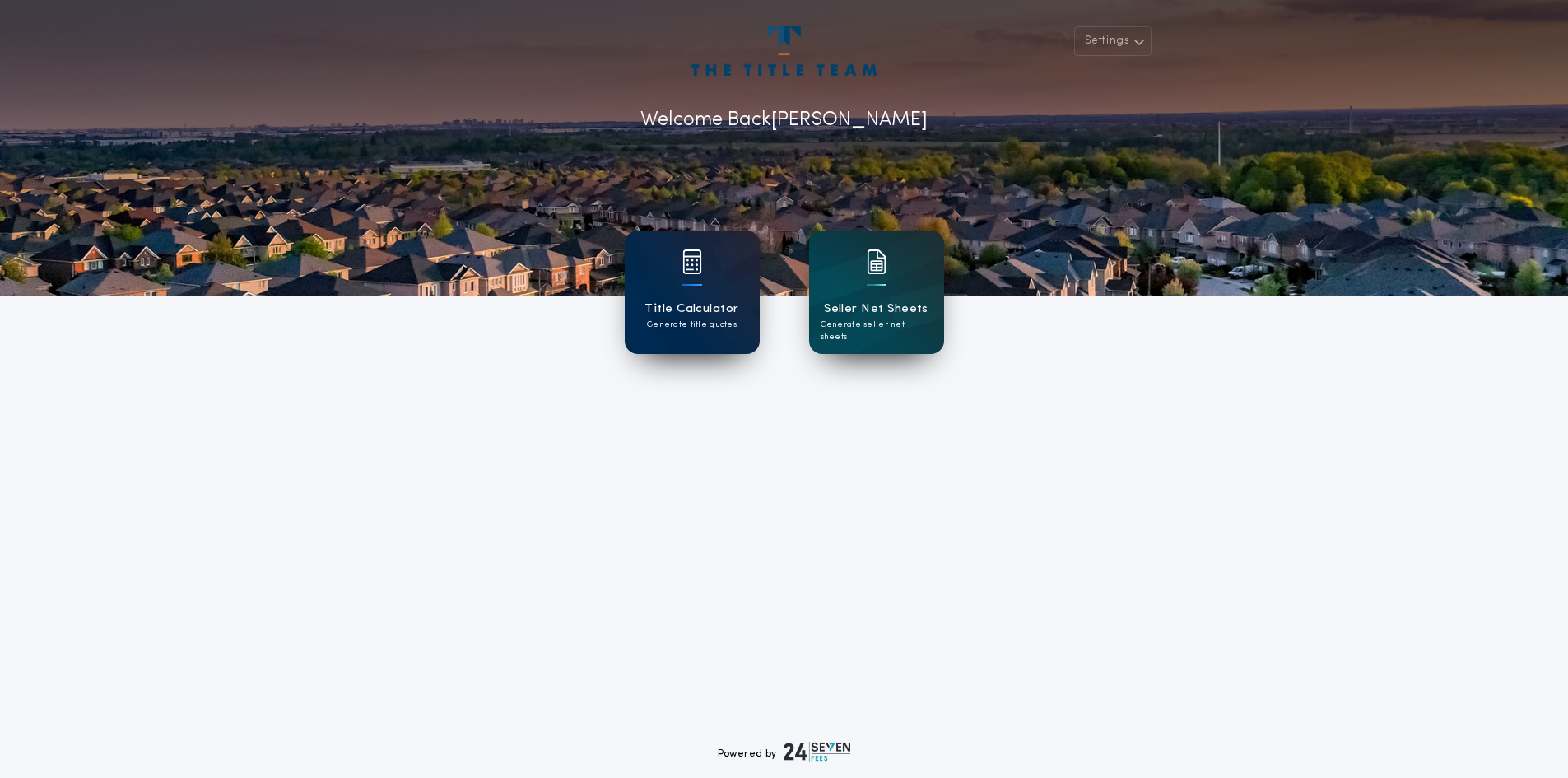
click at [717, 272] on div "Title Calculator Generate title quotes" at bounding box center [691, 292] width 135 height 123
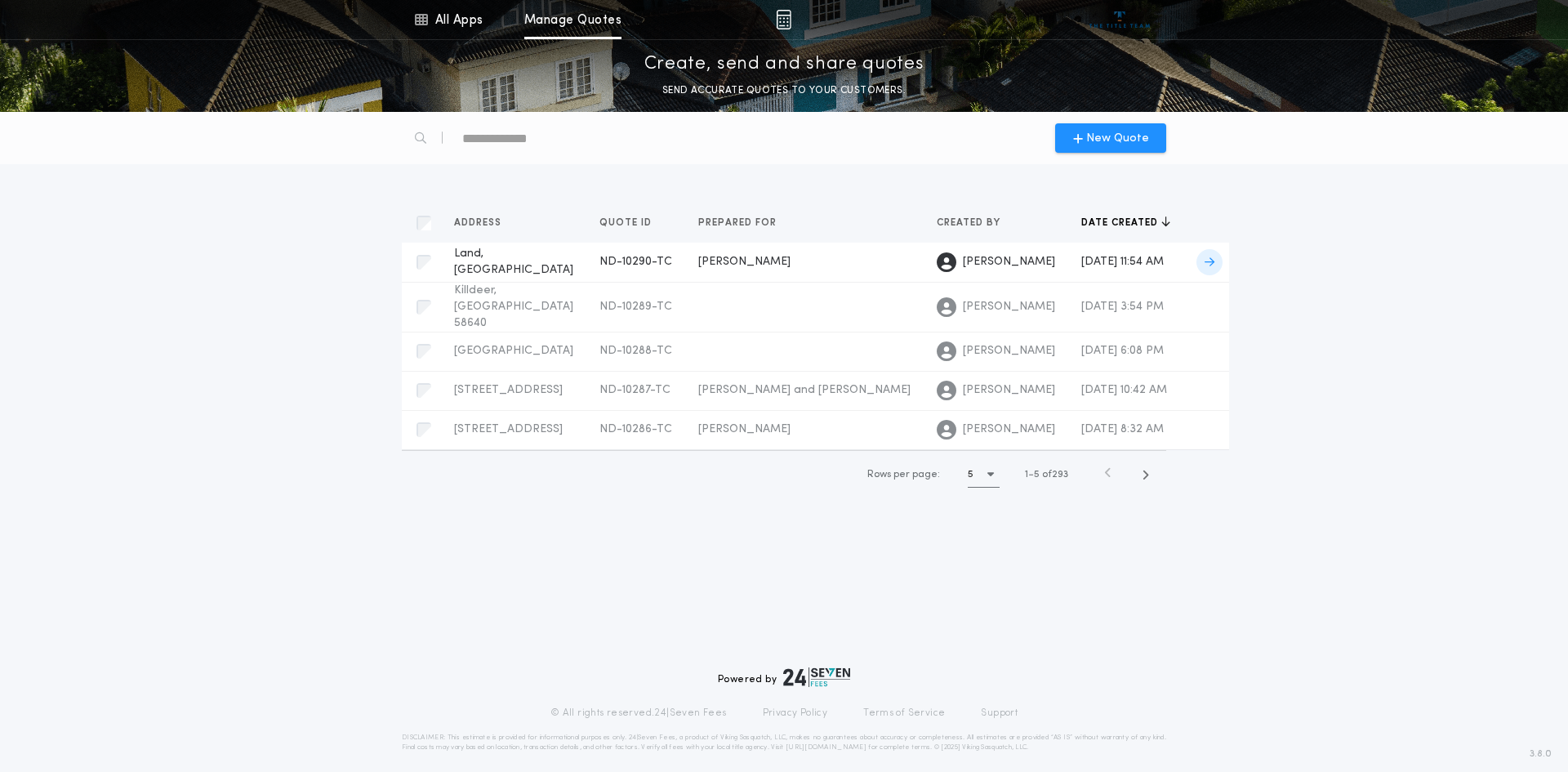
click at [963, 267] on span "[PERSON_NAME]" at bounding box center [1008, 262] width 92 height 17
